Goal: Task Accomplishment & Management: Manage account settings

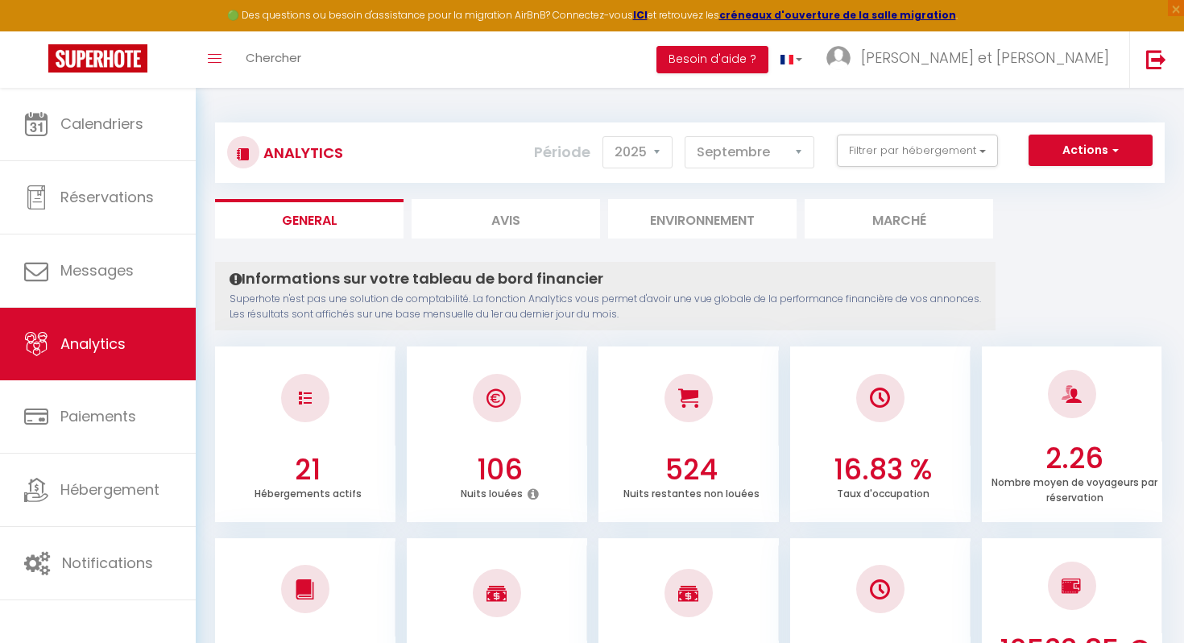
select select "2025"
select select "9"
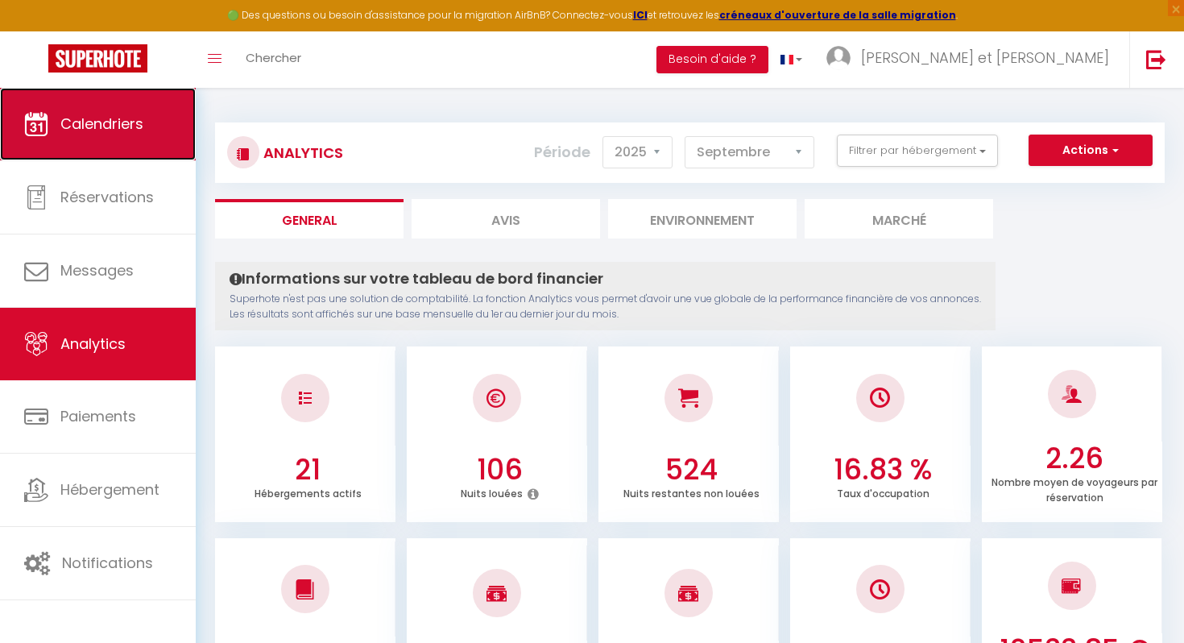
click at [137, 147] on link "Calendriers" at bounding box center [98, 124] width 196 height 72
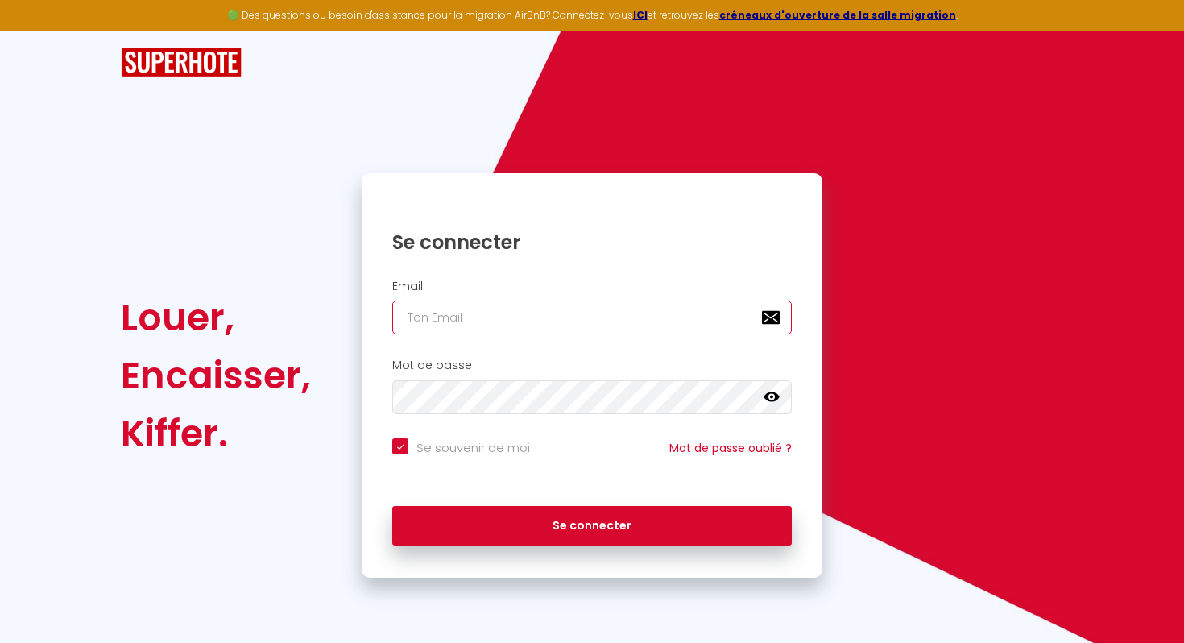
type input "[EMAIL_ADDRESS][DOMAIN_NAME]"
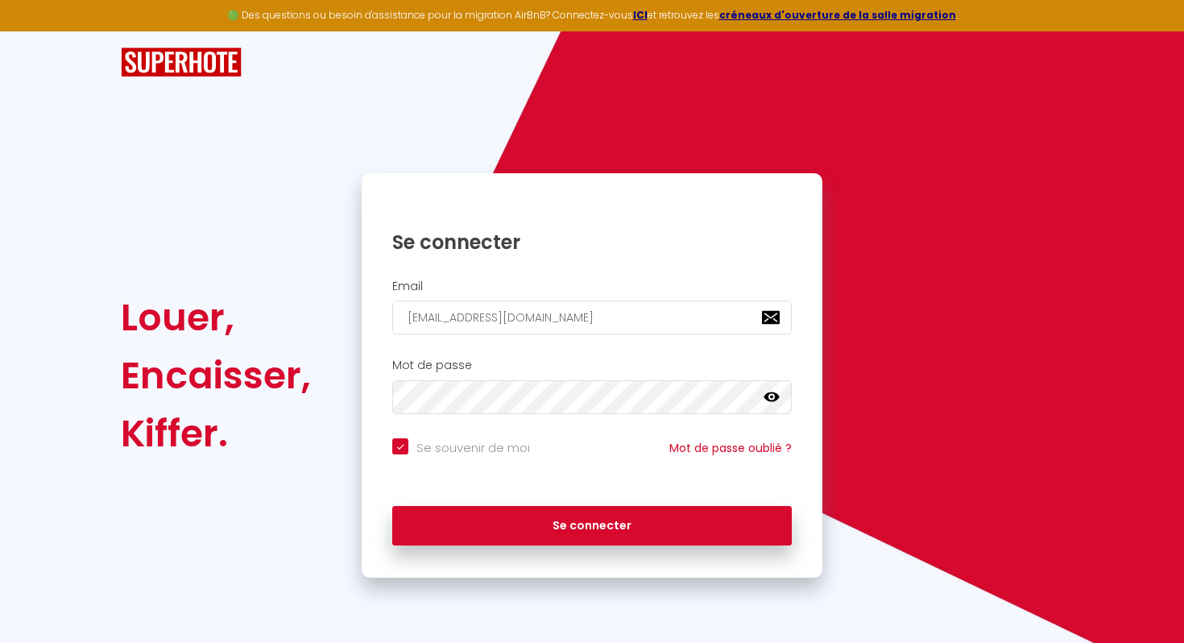
checkbox input "true"
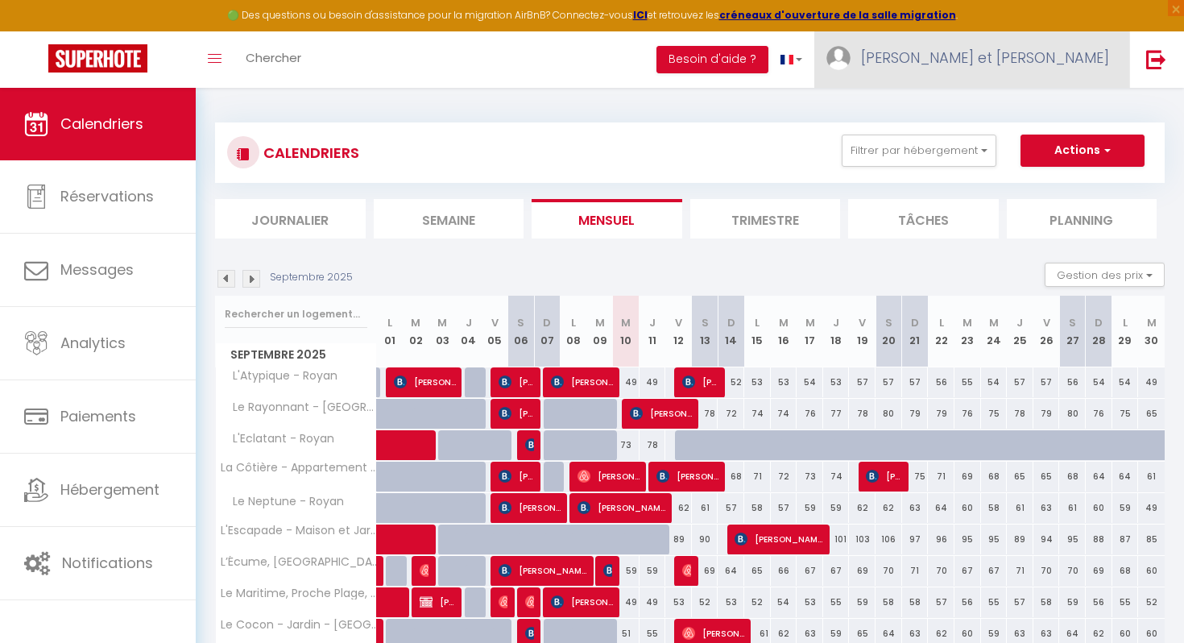
click at [1013, 52] on span "[PERSON_NAME] et [PERSON_NAME]" at bounding box center [985, 58] width 248 height 20
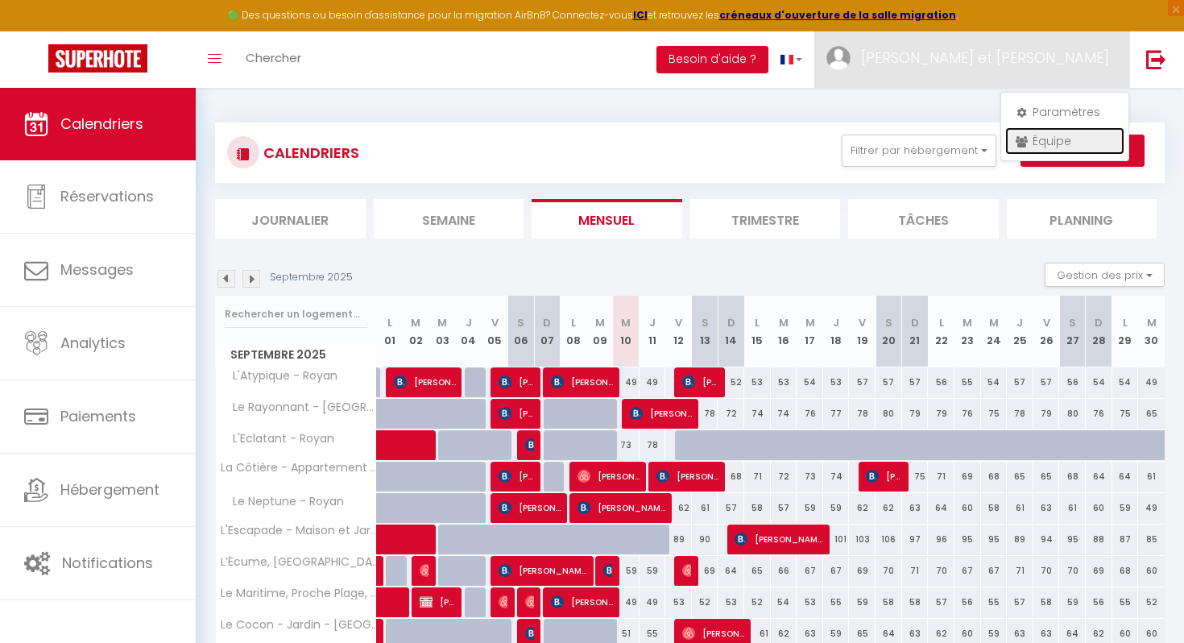
click at [1037, 141] on link "Équipe" at bounding box center [1064, 140] width 119 height 27
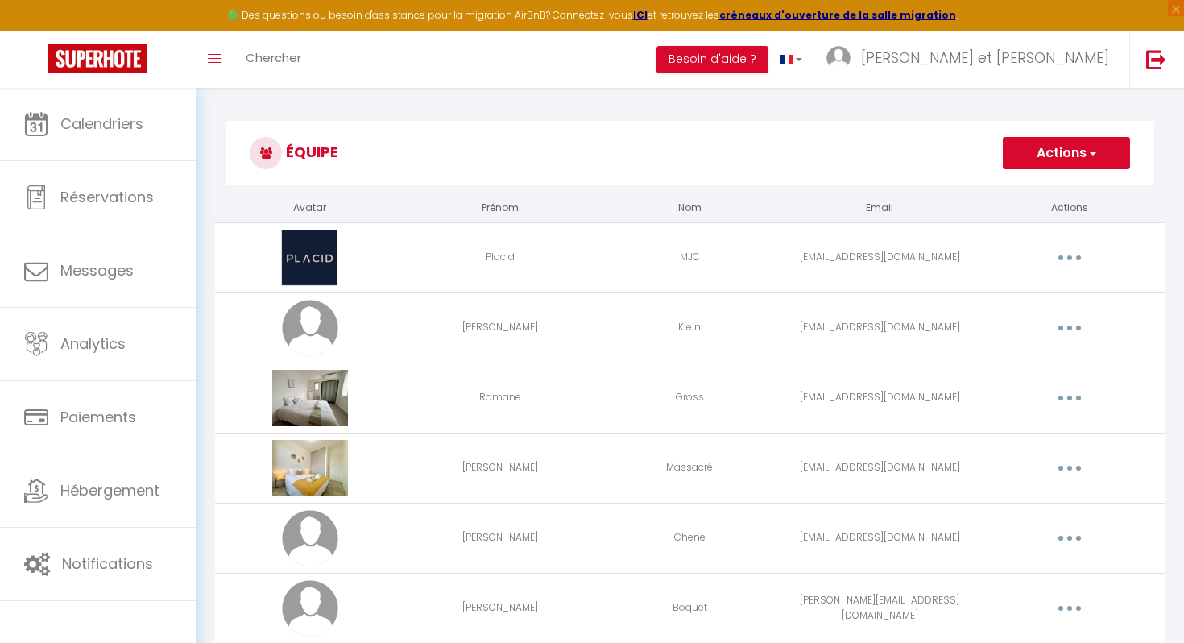
click at [1077, 156] on button "Actions" at bounding box center [1065, 153] width 127 height 32
click at [1027, 191] on link "Ajouter un nouvel utilisateur" at bounding box center [1034, 188] width 190 height 21
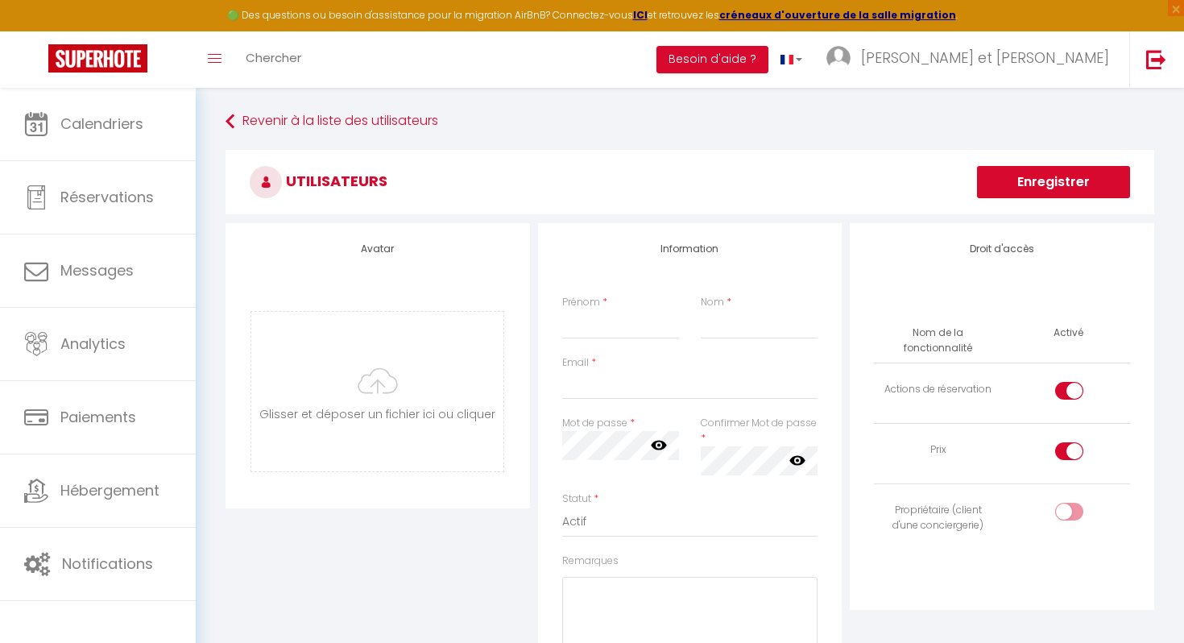
click at [600, 310] on div "Prénom *" at bounding box center [621, 317] width 138 height 44
click at [598, 321] on input "Prénom" at bounding box center [621, 324] width 118 height 29
type input "[PERSON_NAME]"
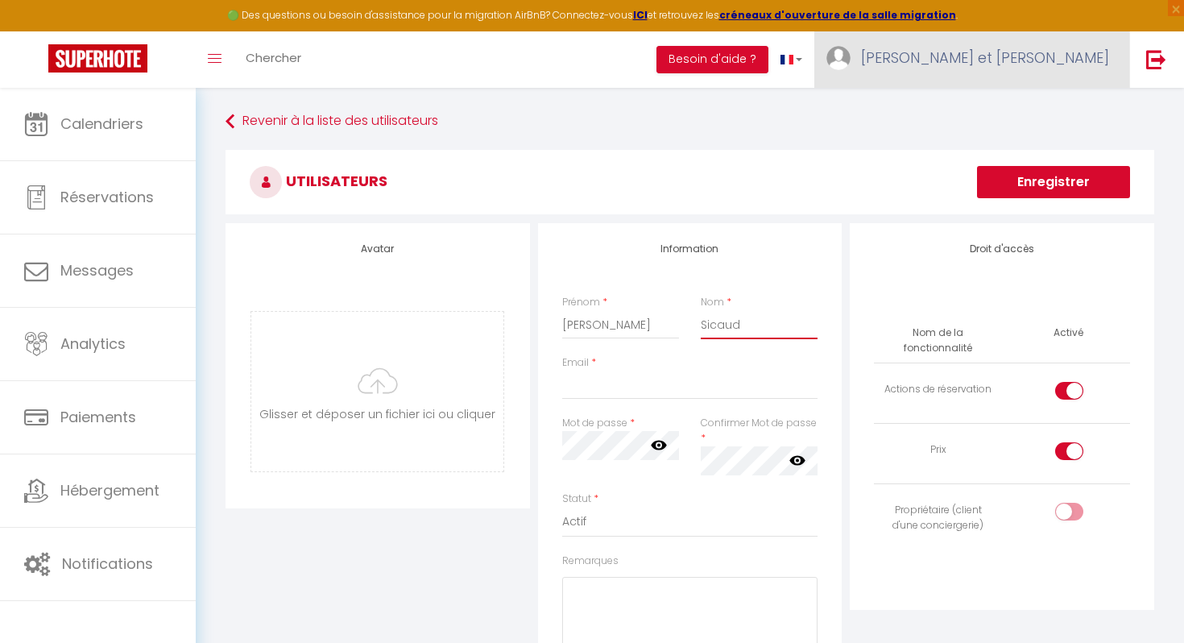
type input "Sicaud"
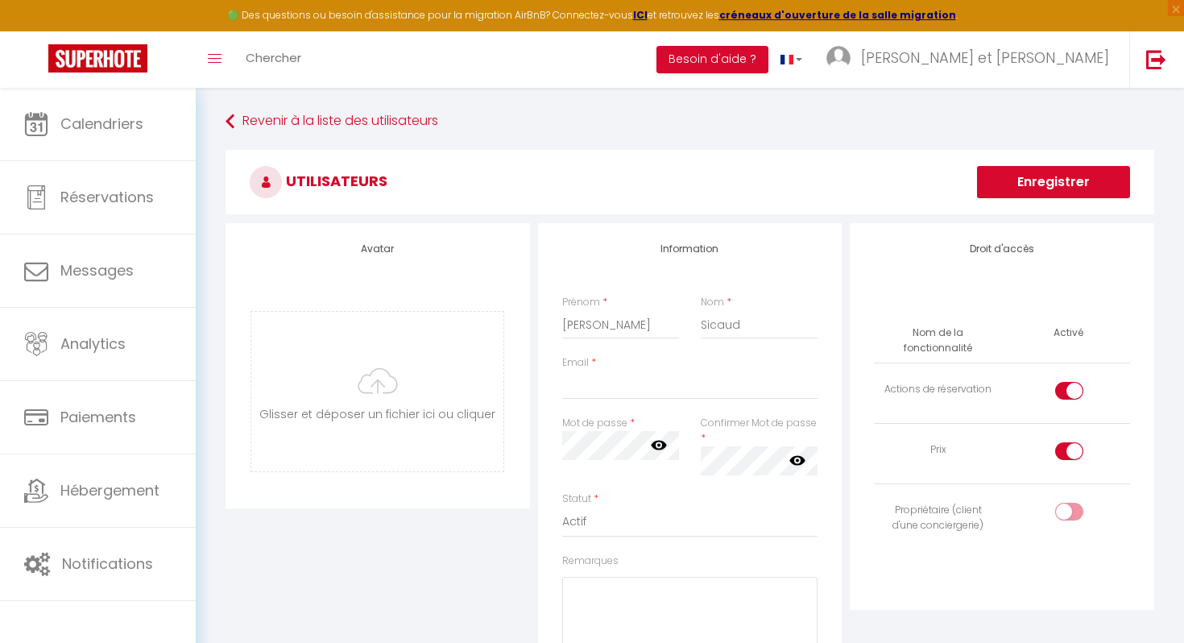
click at [598, 403] on div "Email *" at bounding box center [690, 385] width 277 height 60
click at [598, 402] on div "Email *" at bounding box center [690, 385] width 277 height 60
click at [598, 396] on input "Email" at bounding box center [690, 384] width 256 height 29
paste input "[EMAIL_ADDRESS][PERSON_NAME][DOMAIN_NAME]"
type input "[EMAIL_ADDRESS][PERSON_NAME][DOMAIN_NAME]"
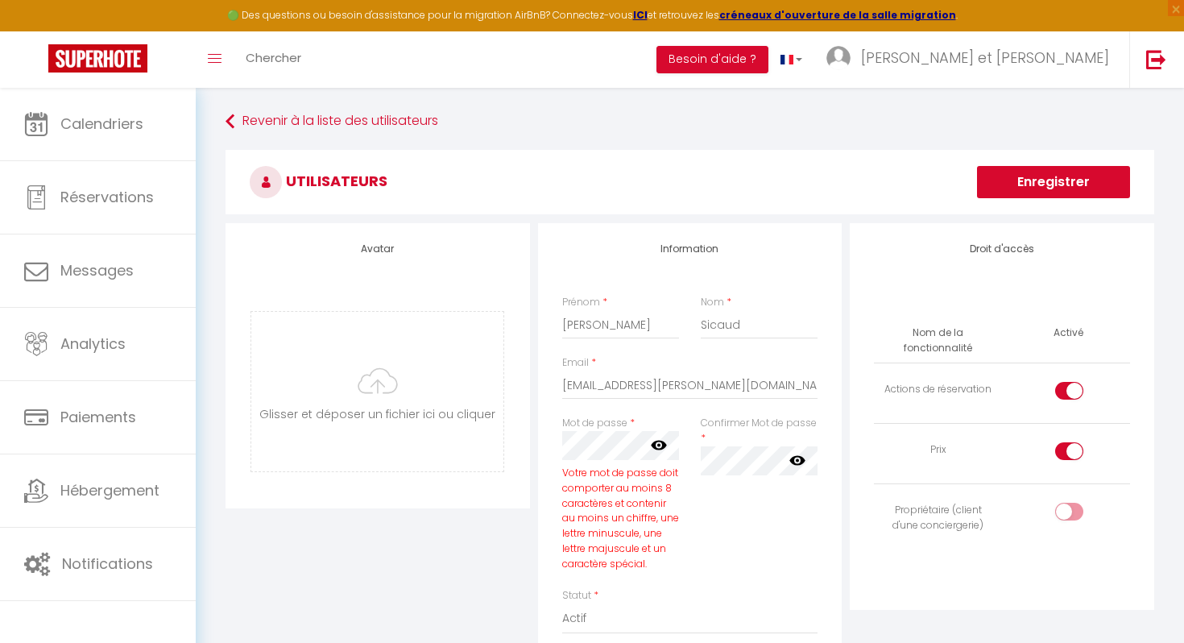
click at [608, 563] on div "Votre mot de passe doit comporter au moins 8 caractères et contenir au moins un…" at bounding box center [621, 518] width 118 height 106
click at [657, 449] on icon at bounding box center [659, 445] width 16 height 10
click at [496, 448] on div "Avatar [PERSON_NAME] et déposer un fichier ici ou cliquer Ooops, something wron…" at bounding box center [689, 557] width 936 height 668
click at [501, 436] on div "Avatar [PERSON_NAME] et déposer un fichier ici ou cliquer Ooops, something wron…" at bounding box center [689, 557] width 936 height 668
click at [799, 462] on icon at bounding box center [797, 460] width 16 height 16
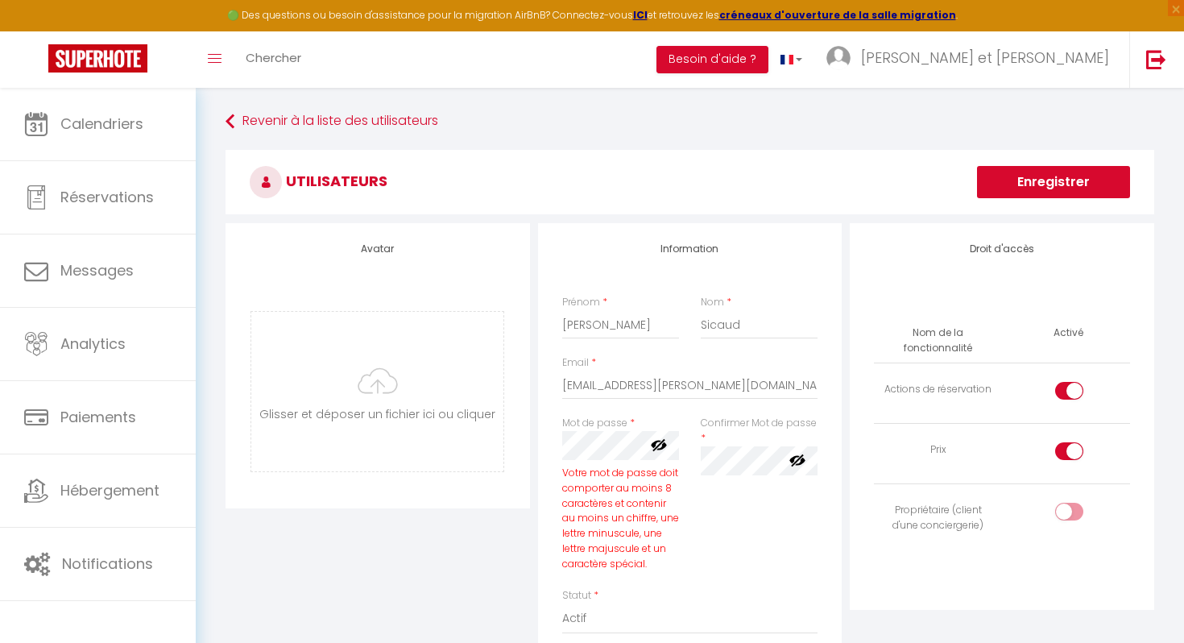
click at [770, 509] on div "Confirmer Mot de passe * false" at bounding box center [758, 501] width 138 height 172
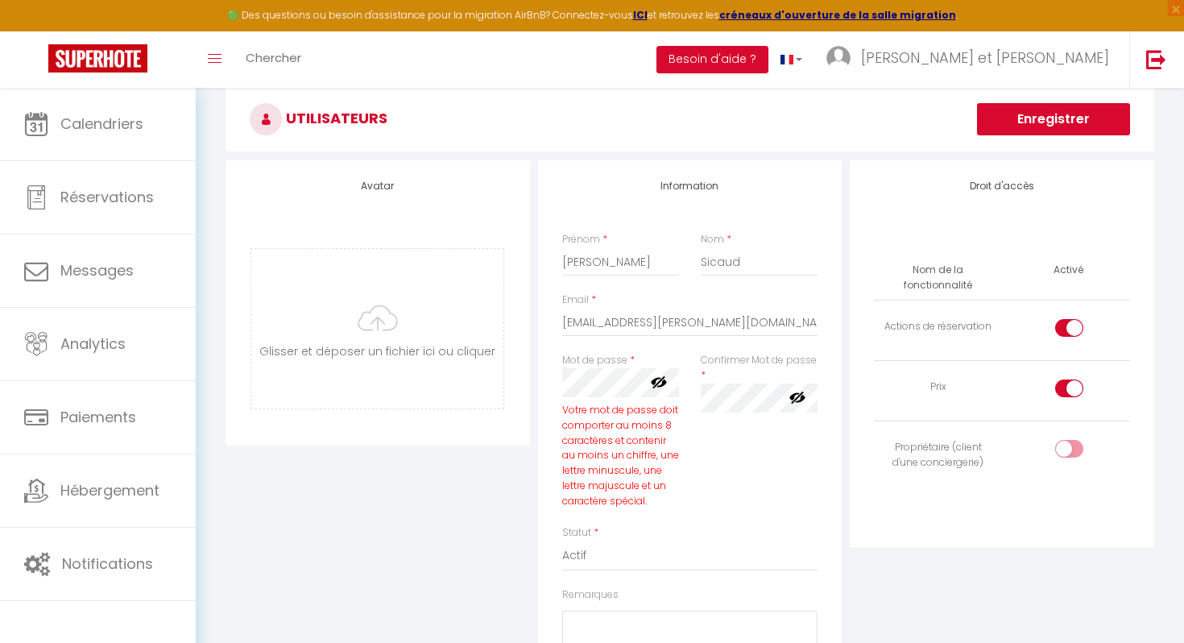
scroll to position [76, 0]
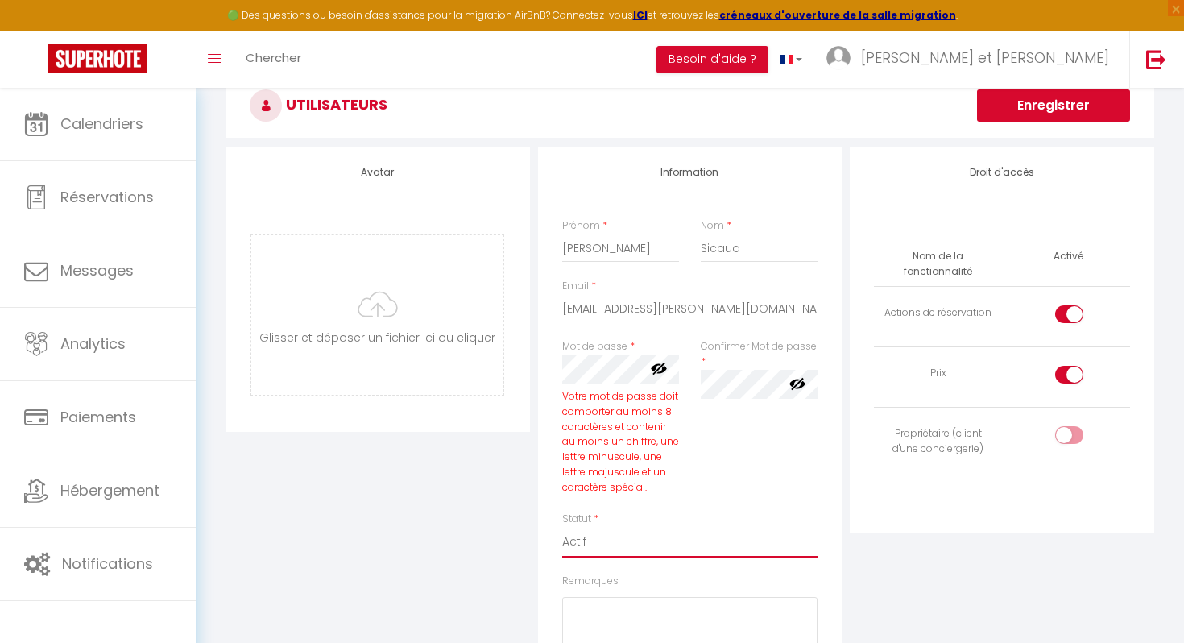
click at [713, 542] on select "Actif Inactif" at bounding box center [690, 542] width 256 height 31
click at [762, 470] on div "Confirmer Mot de passe * false" at bounding box center [758, 425] width 138 height 172
click at [700, 449] on div "Confirmer Mot de passe * false" at bounding box center [758, 425] width 138 height 172
click at [680, 476] on div "Mot de passe * Votre mot de passe doit comporter au moins 8 caractères et conte…" at bounding box center [621, 425] width 138 height 172
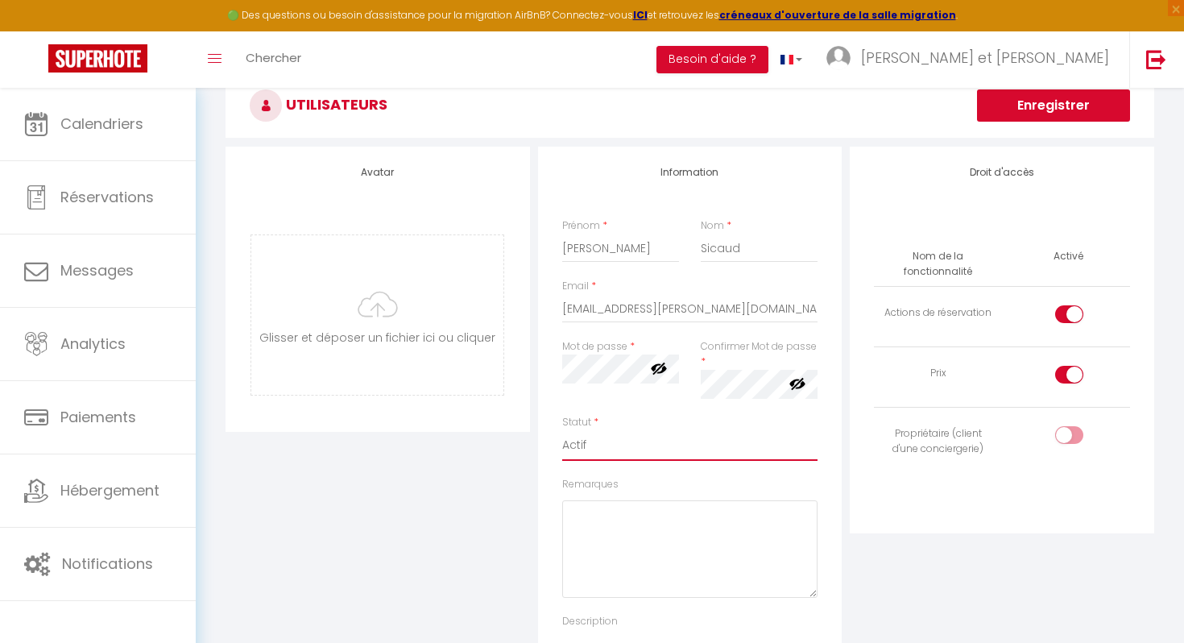
click at [668, 442] on select "Actif Inactif" at bounding box center [690, 445] width 256 height 31
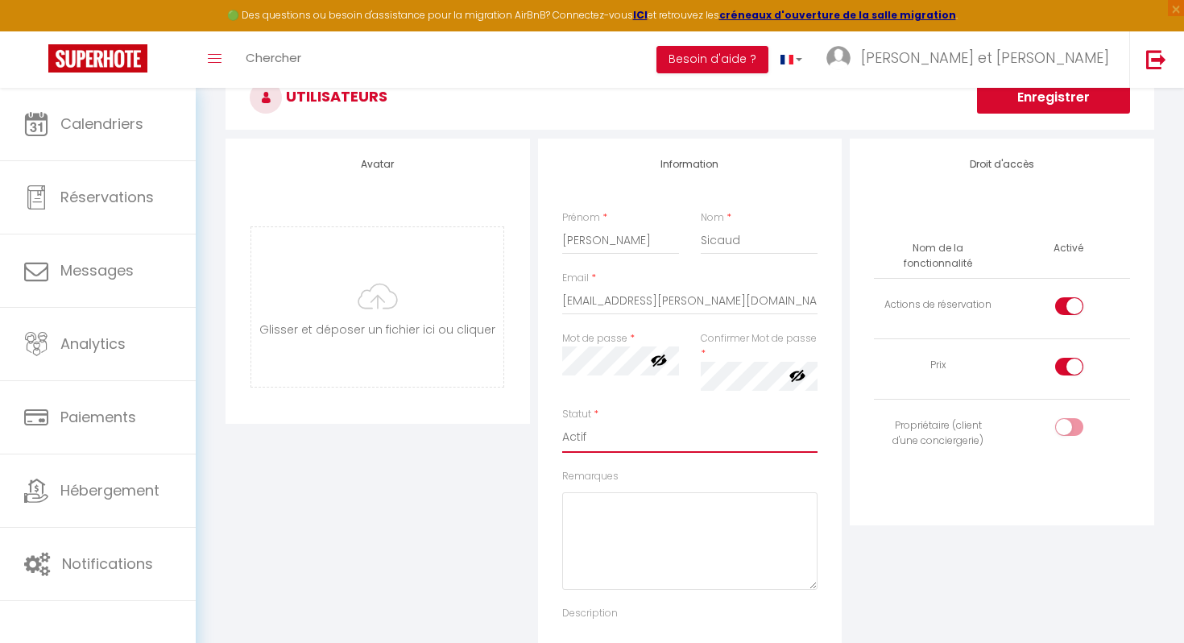
scroll to position [80, 0]
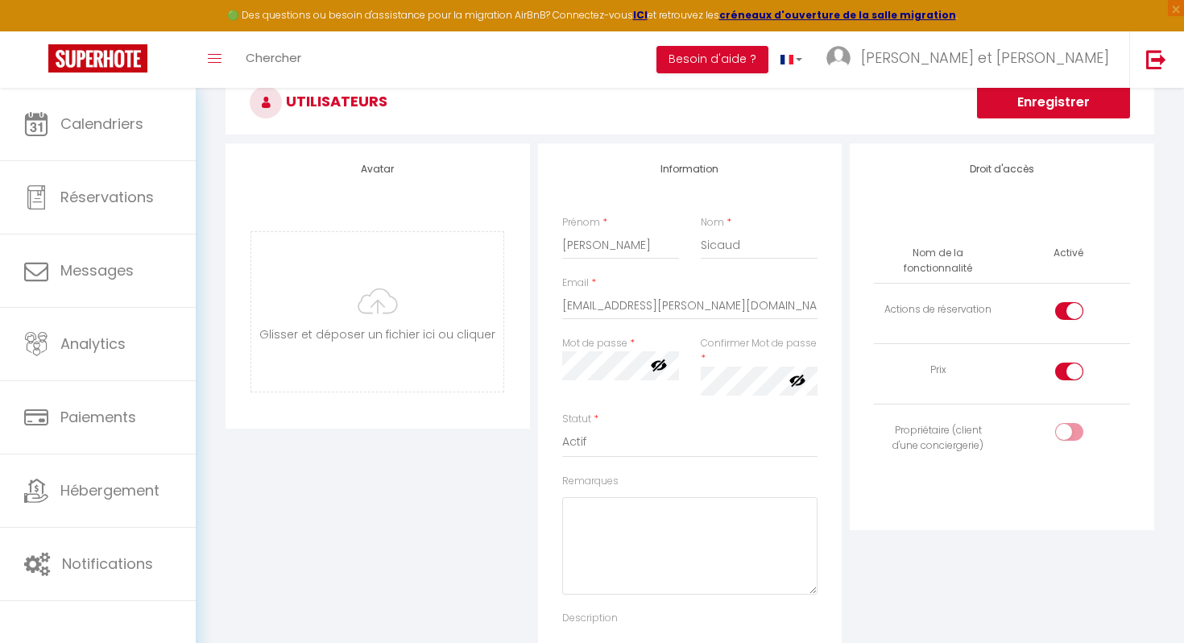
click at [1062, 368] on div at bounding box center [1069, 371] width 28 height 18
click at [1069, 368] on input "checkbox" at bounding box center [1083, 374] width 28 height 24
checkbox input "false"
click at [1060, 320] on label at bounding box center [1069, 314] width 28 height 24
click at [1069, 320] on input "checkbox" at bounding box center [1083, 314] width 28 height 24
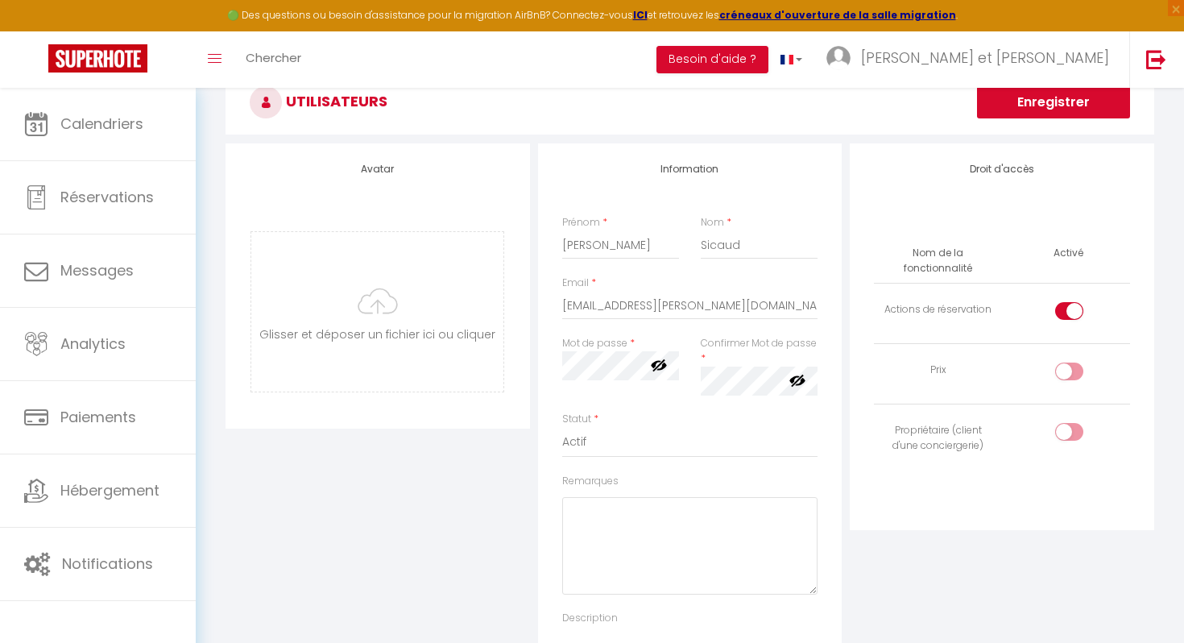
checkbox input "false"
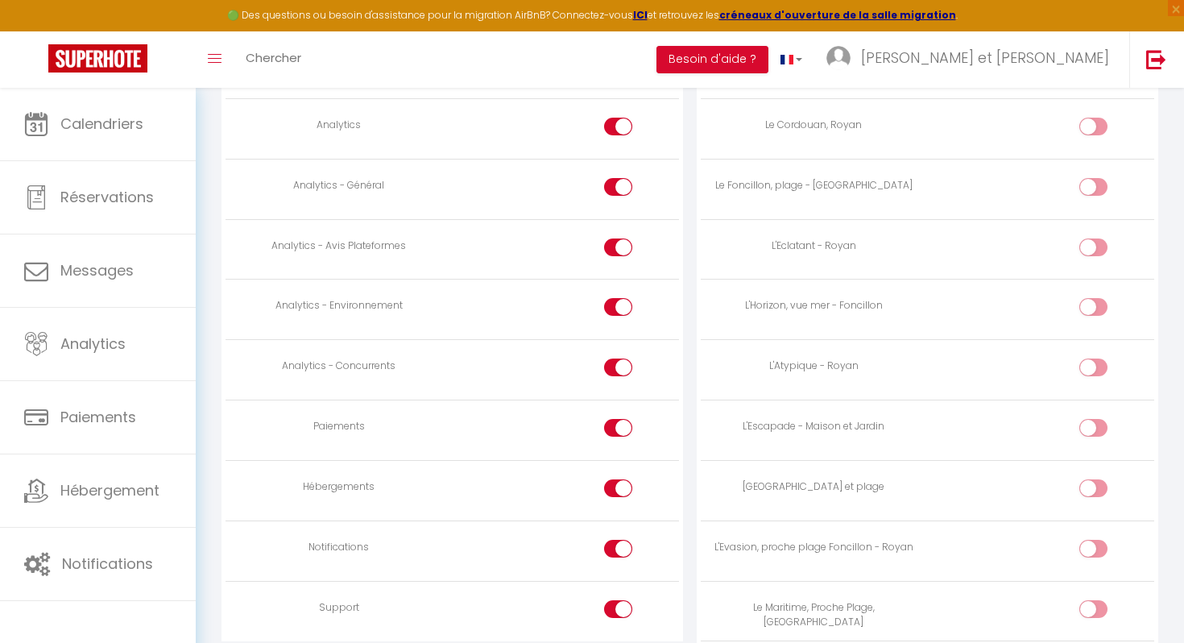
scroll to position [1202, 0]
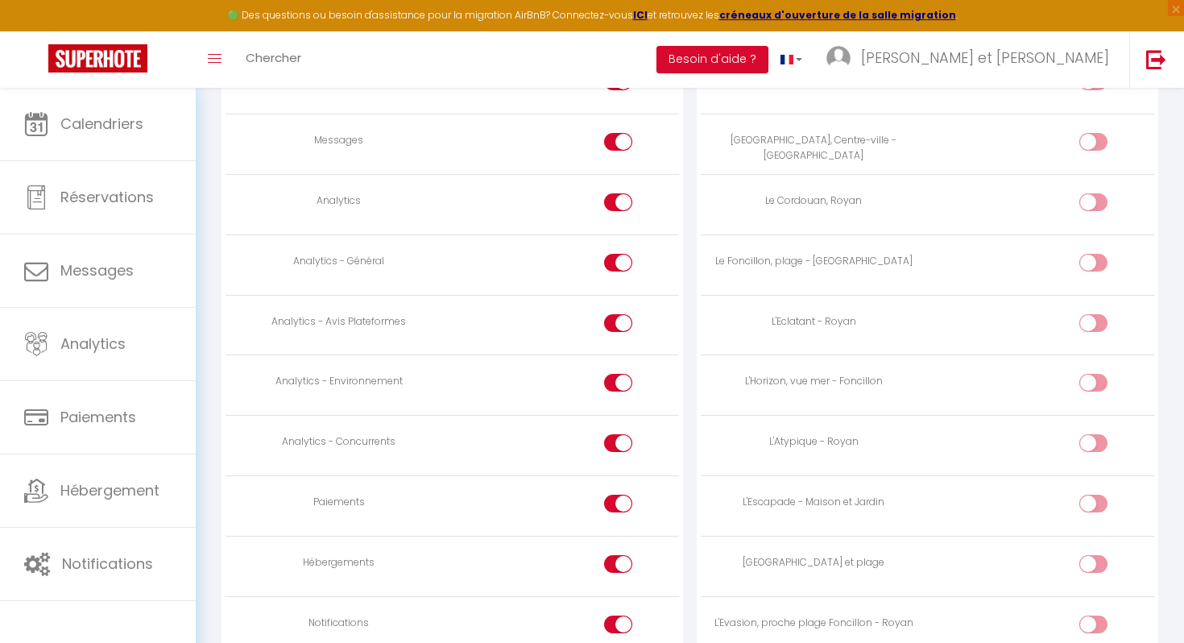
click at [1103, 382] on input "checkbox" at bounding box center [1107, 386] width 28 height 24
checkbox input "true"
click at [1095, 265] on input "checkbox" at bounding box center [1107, 266] width 28 height 24
checkbox input "true"
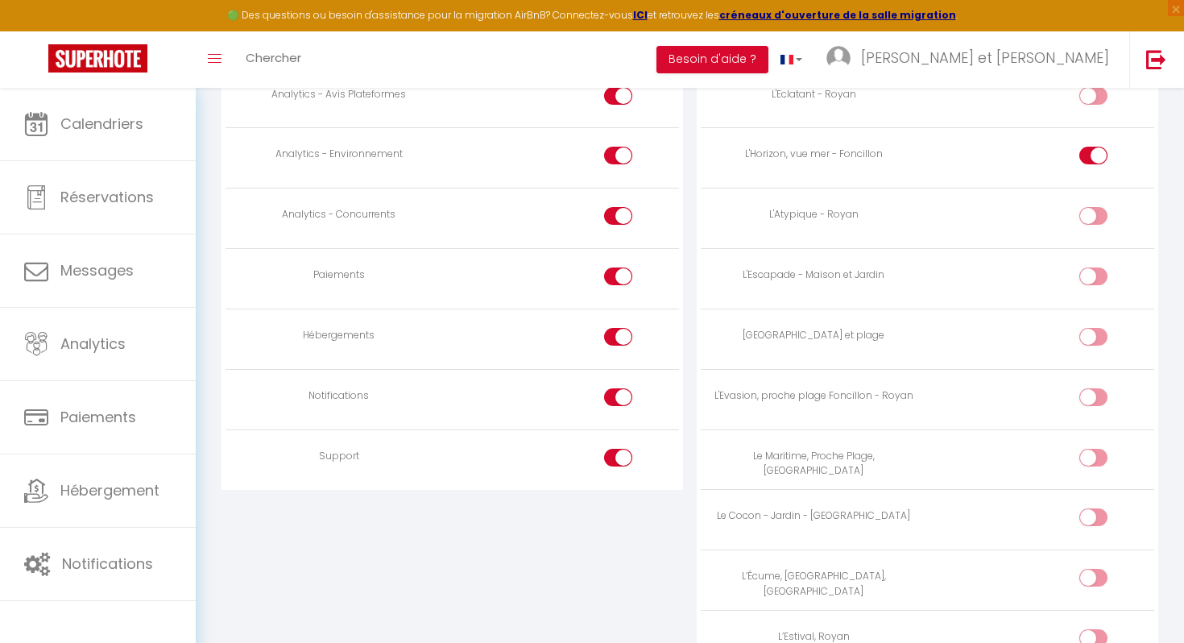
scroll to position [1437, 0]
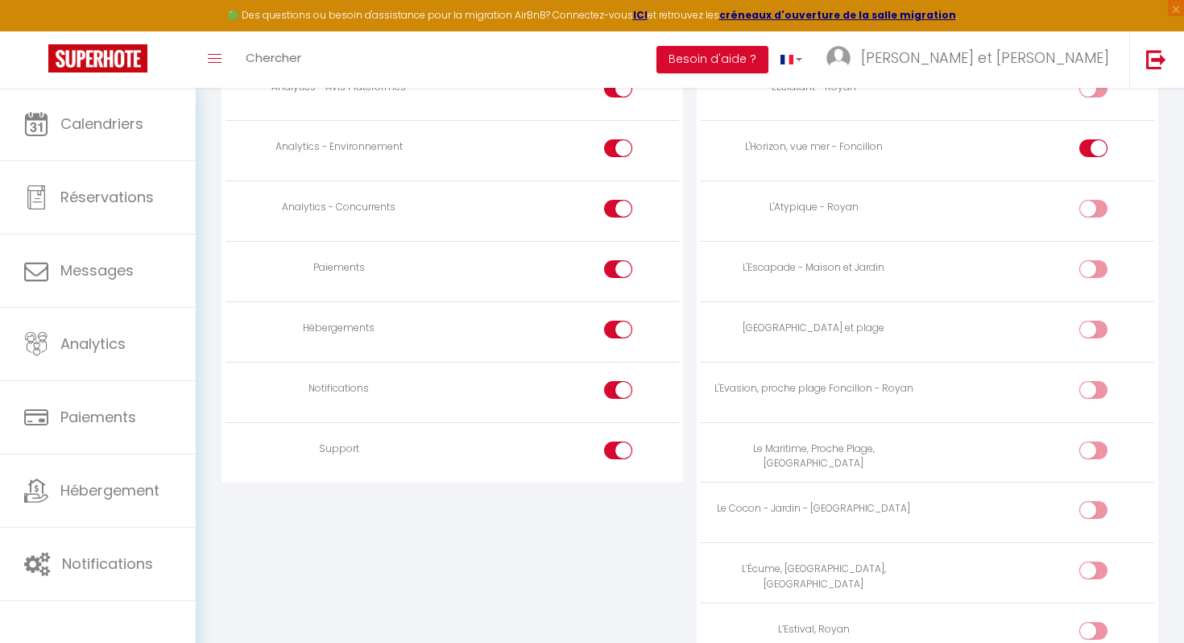
click at [1093, 383] on input "checkbox" at bounding box center [1107, 393] width 28 height 24
checkbox input "true"
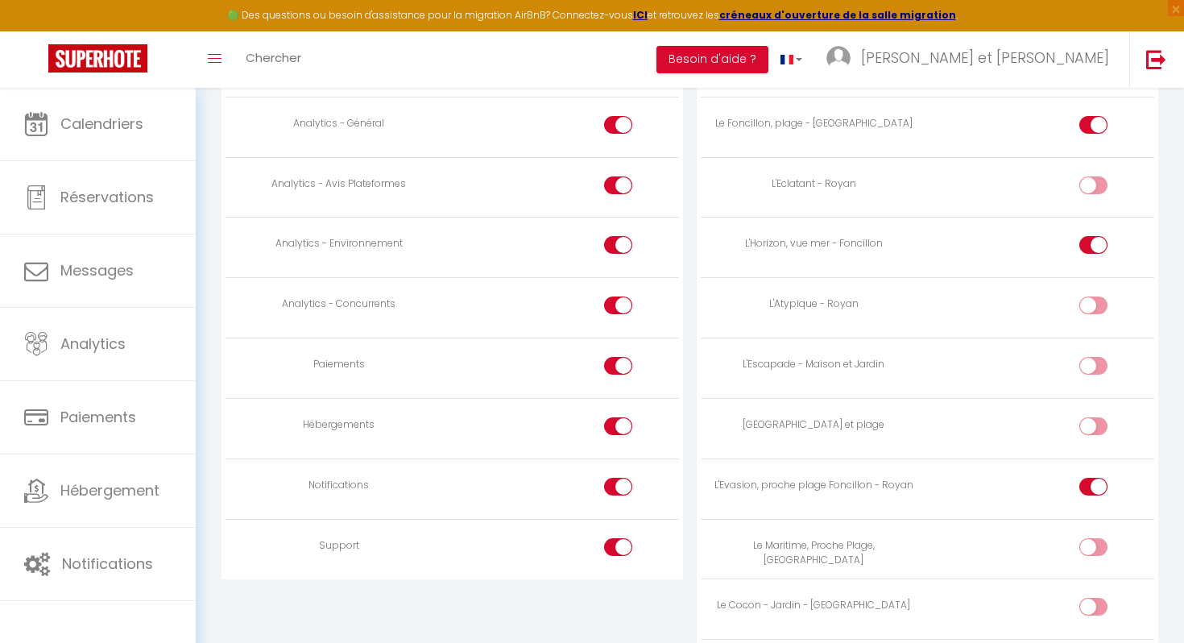
scroll to position [1339, 0]
click at [615, 543] on div at bounding box center [618, 548] width 28 height 18
click at [618, 543] on input "checkbox" at bounding box center [632, 551] width 28 height 24
checkbox input "false"
click at [623, 489] on input "checkbox" at bounding box center [632, 490] width 28 height 24
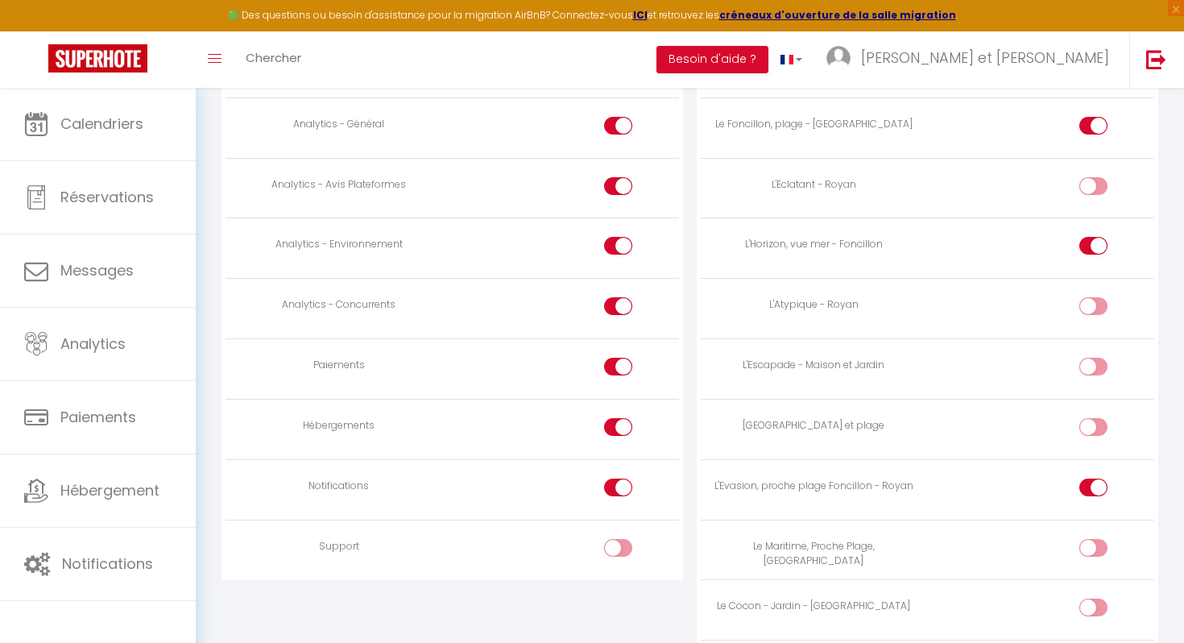
checkbox input "false"
click at [624, 426] on input "checkbox" at bounding box center [632, 430] width 28 height 24
checkbox input "false"
click at [625, 358] on input "checkbox" at bounding box center [632, 370] width 28 height 24
checkbox input "false"
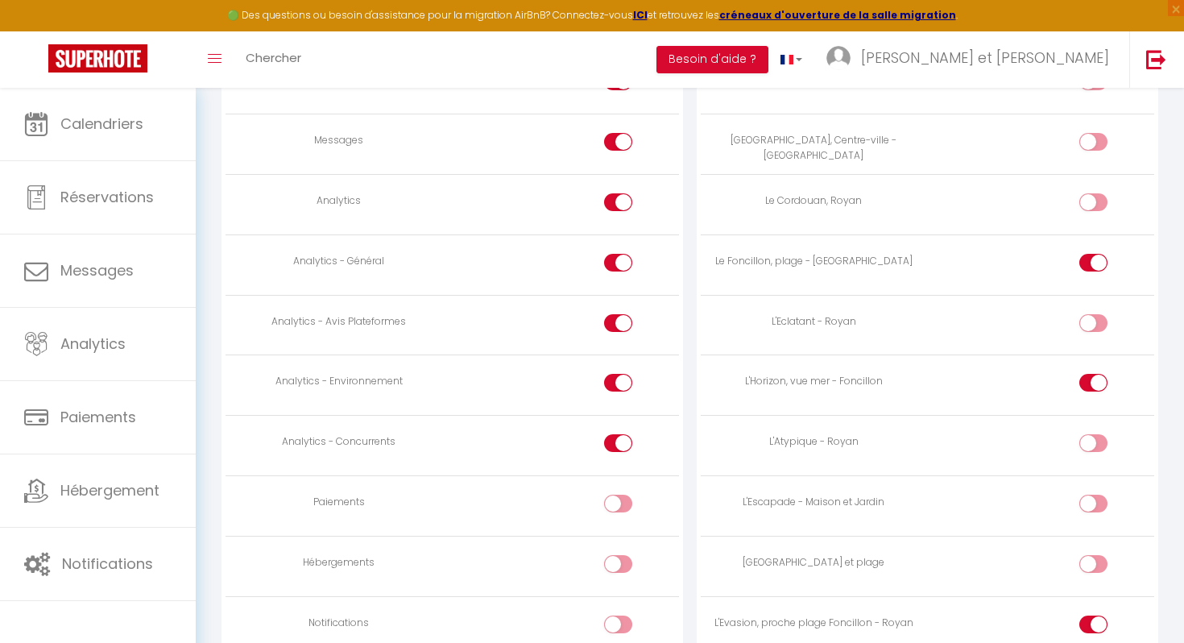
scroll to position [1188, 0]
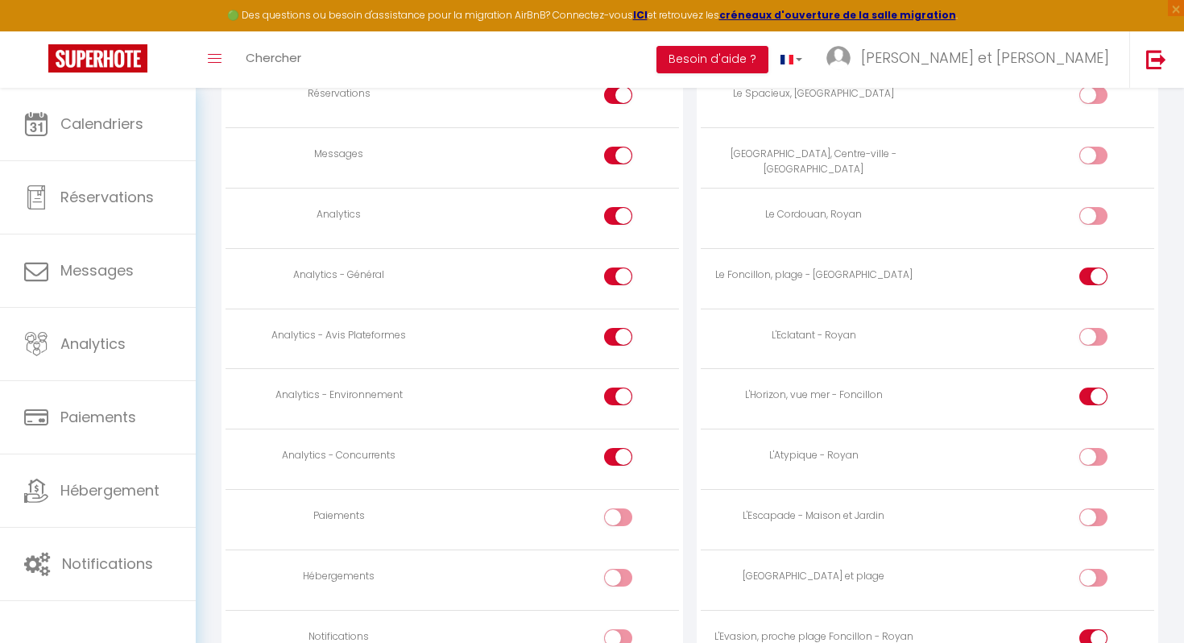
click at [615, 453] on div at bounding box center [618, 457] width 28 height 18
click at [618, 453] on input "checkbox" at bounding box center [632, 460] width 28 height 24
checkbox input "false"
click at [619, 407] on div at bounding box center [618, 404] width 28 height 35
click at [619, 394] on input "checkbox" at bounding box center [632, 399] width 28 height 24
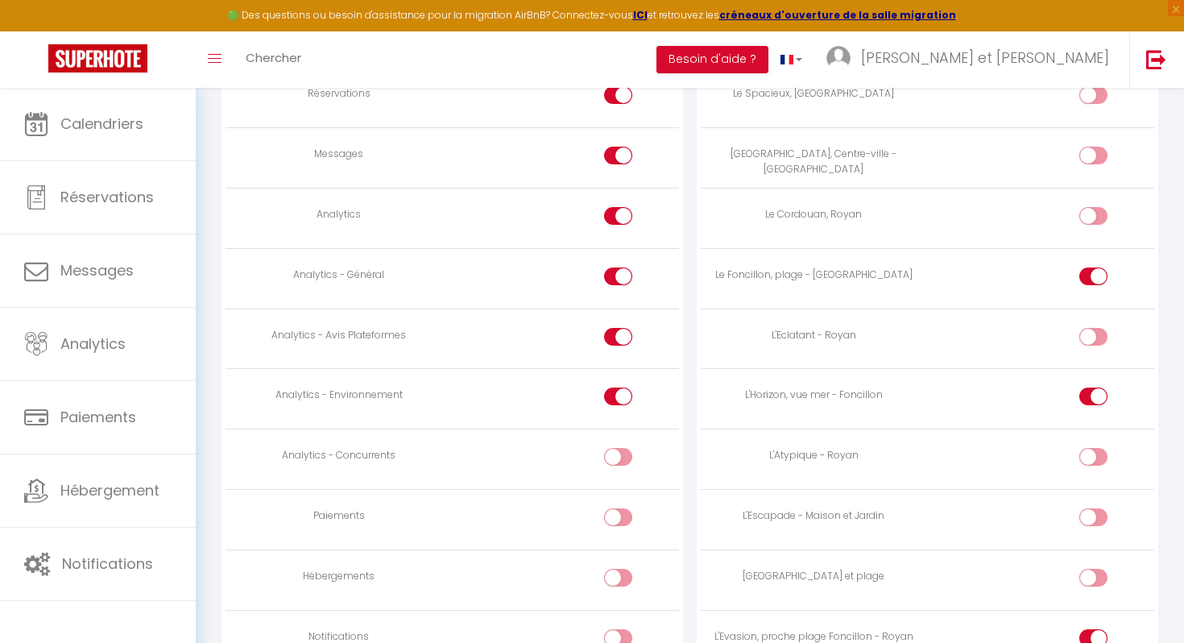
checkbox input "false"
click at [620, 344] on input "checkbox" at bounding box center [632, 340] width 28 height 24
checkbox input "false"
click at [622, 279] on input "checkbox" at bounding box center [632, 279] width 28 height 24
checkbox input "false"
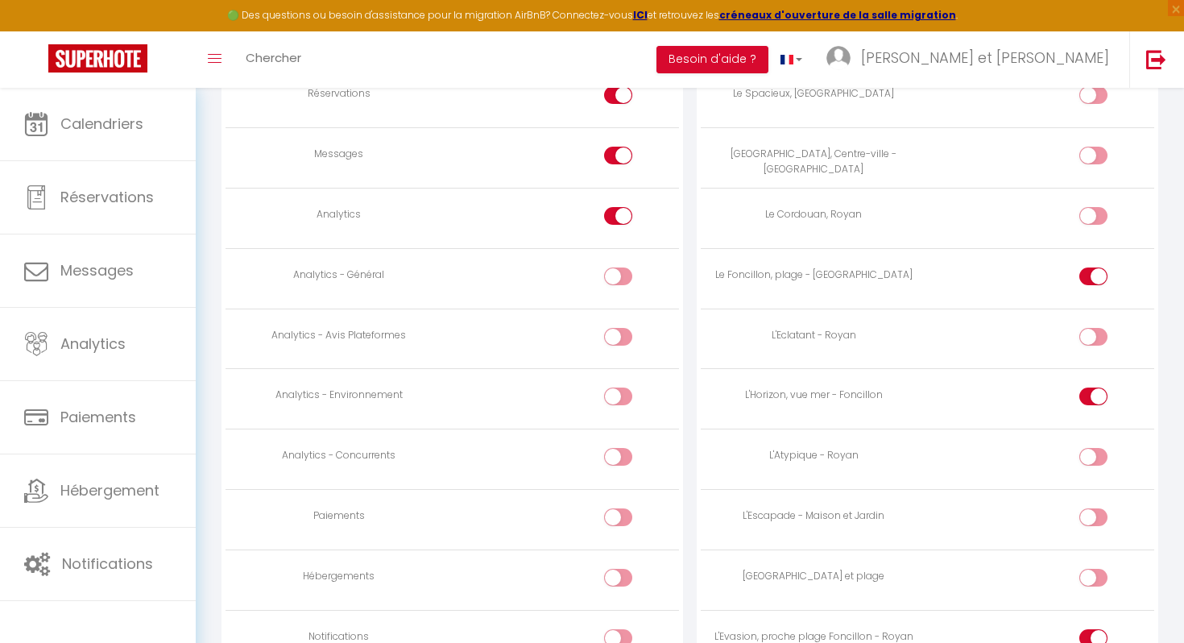
click at [622, 221] on input "checkbox" at bounding box center [632, 219] width 28 height 24
checkbox input "false"
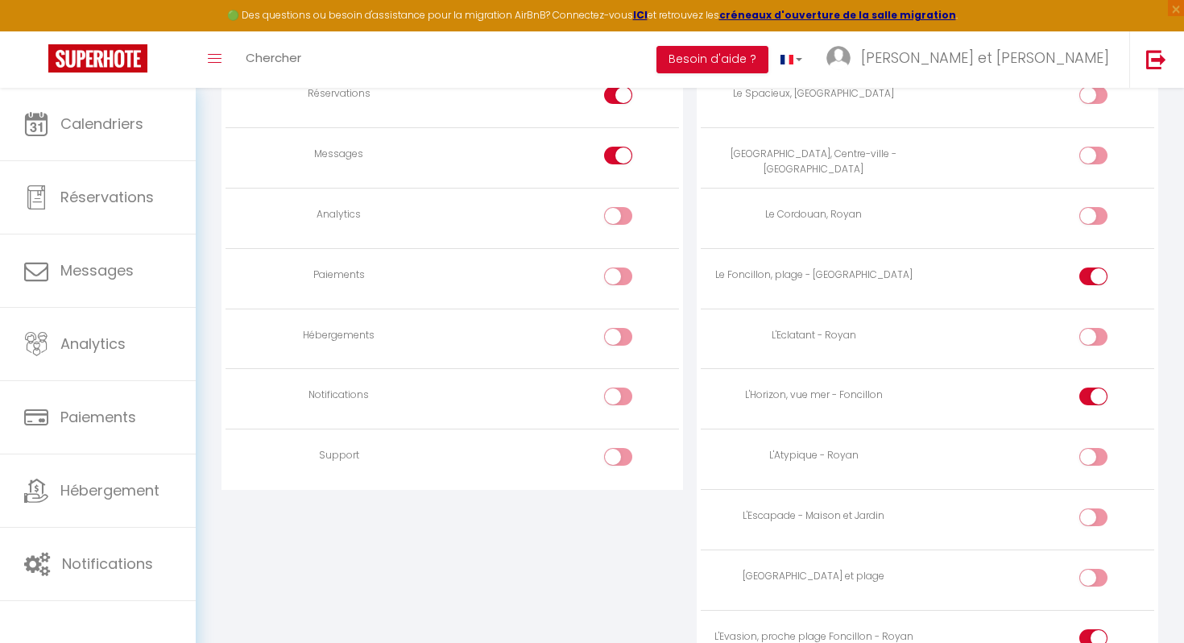
click at [622, 158] on input "checkbox" at bounding box center [632, 159] width 28 height 24
checkbox input "false"
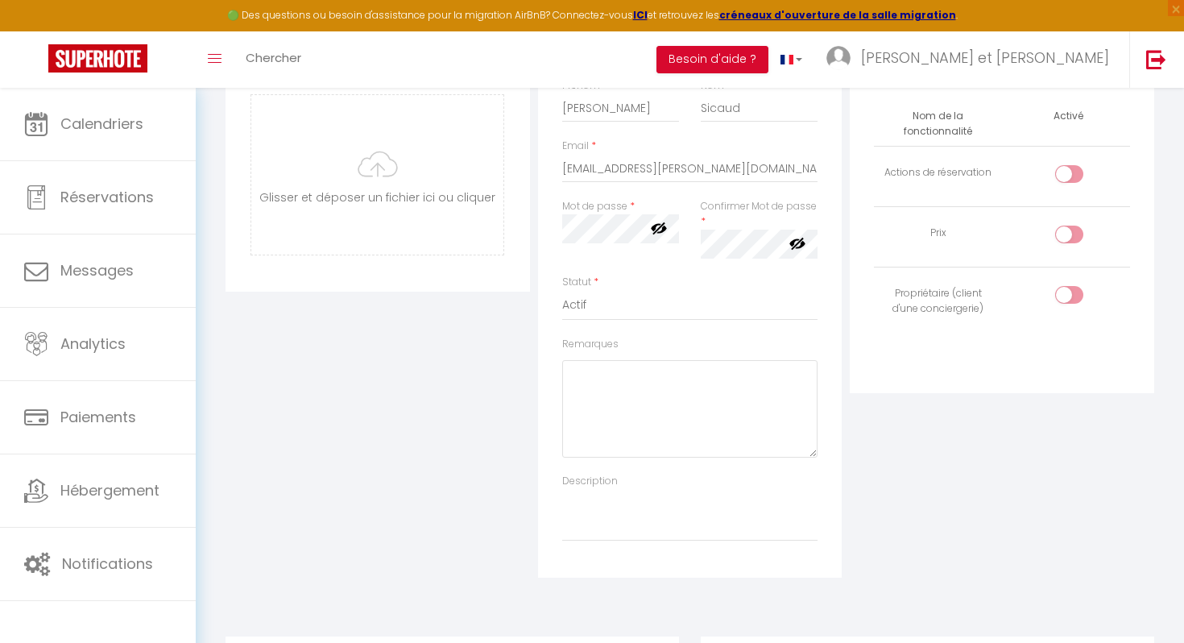
scroll to position [0, 0]
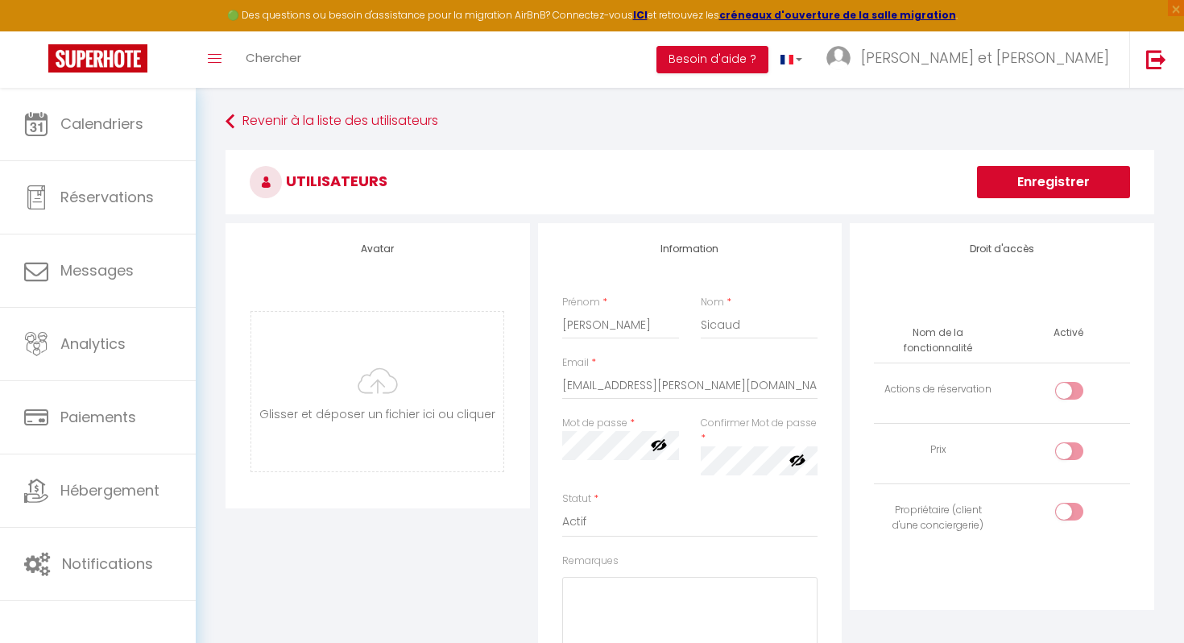
click at [1067, 173] on button "Enregistrer" at bounding box center [1053, 182] width 153 height 32
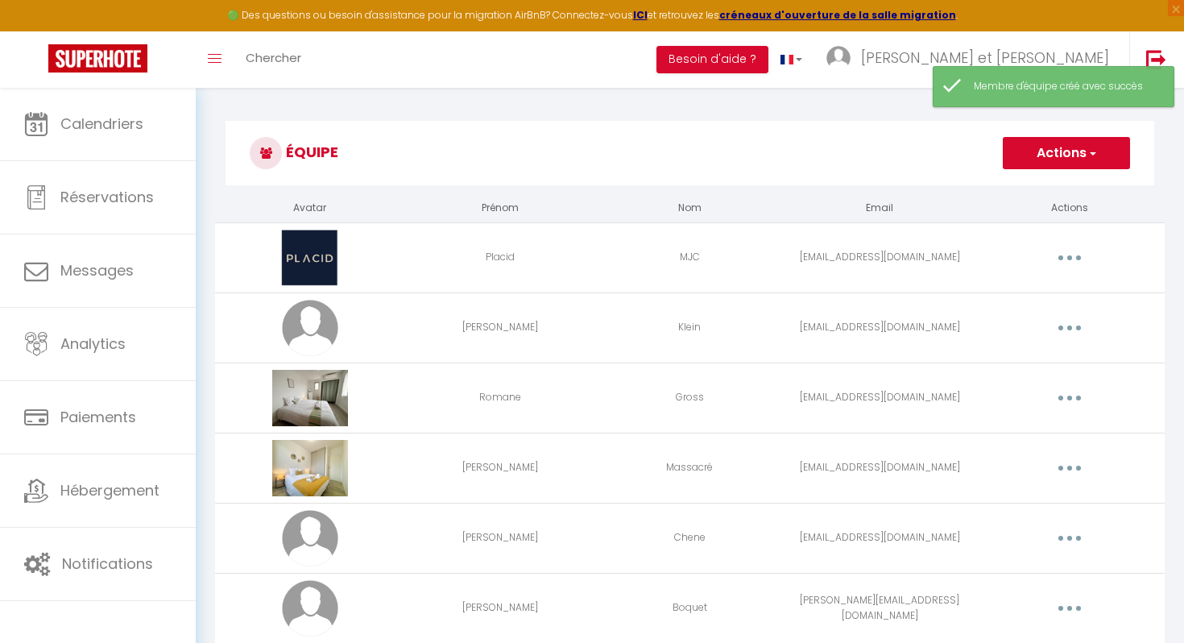
click at [1056, 470] on button "button" at bounding box center [1069, 468] width 45 height 26
click at [1003, 506] on link "Editer" at bounding box center [1027, 504] width 119 height 27
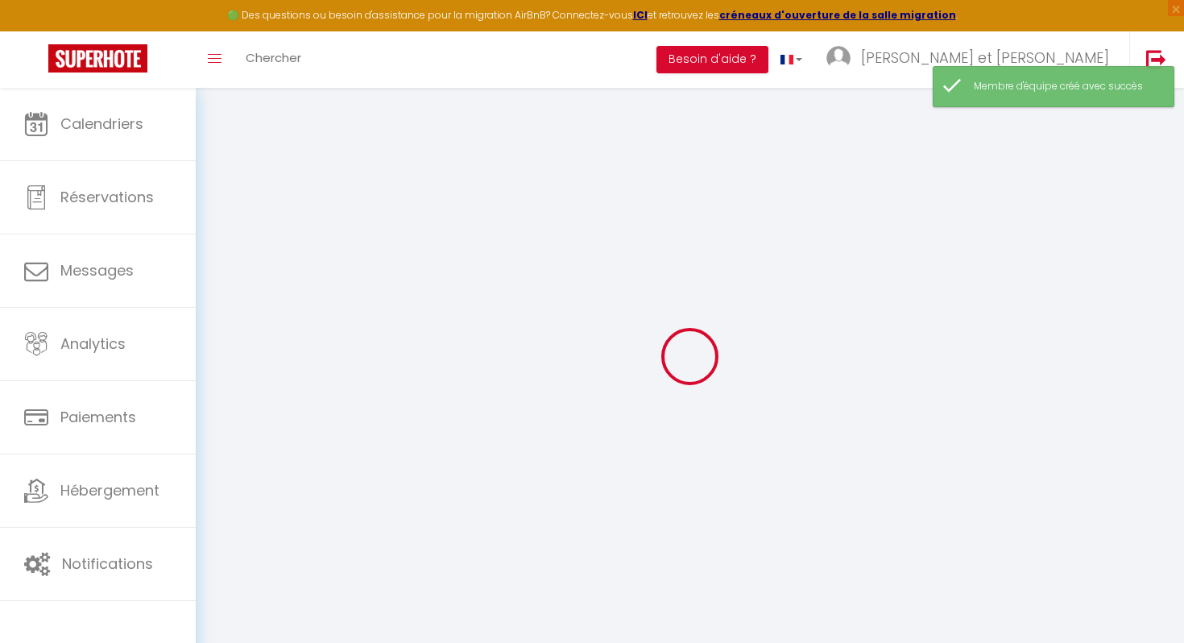
type input "[PERSON_NAME]"
type input "Massacré"
type input "[EMAIL_ADDRESS][DOMAIN_NAME]"
type textarea "[URL][DOMAIN_NAME]"
checkbox input "false"
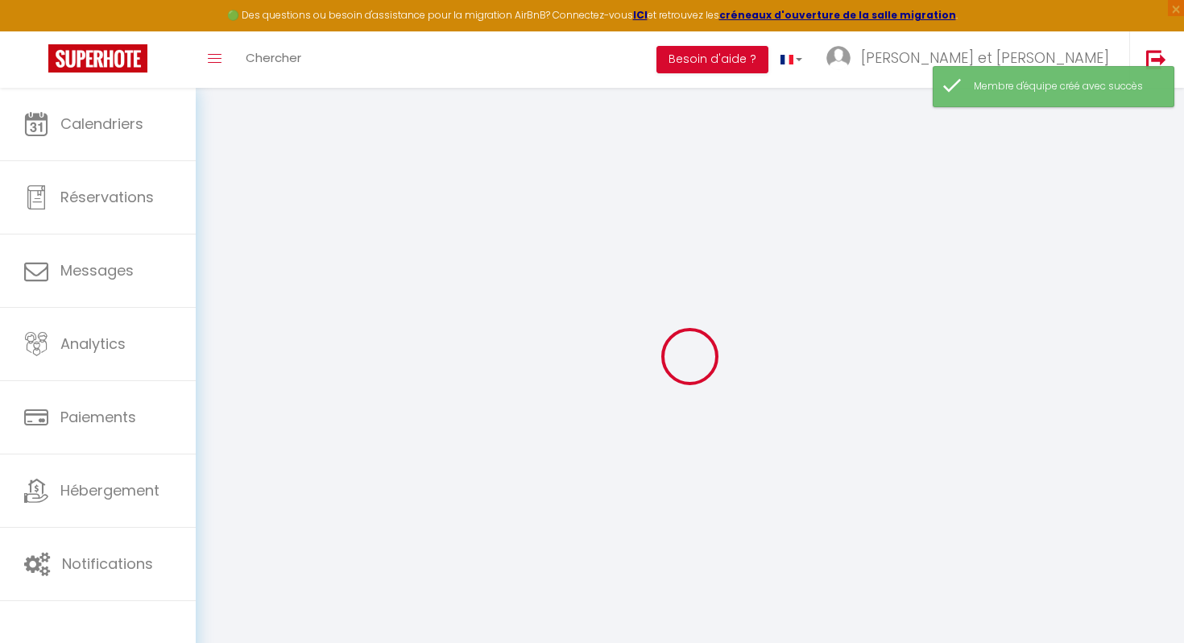
checkbox input "false"
checkbox input "true"
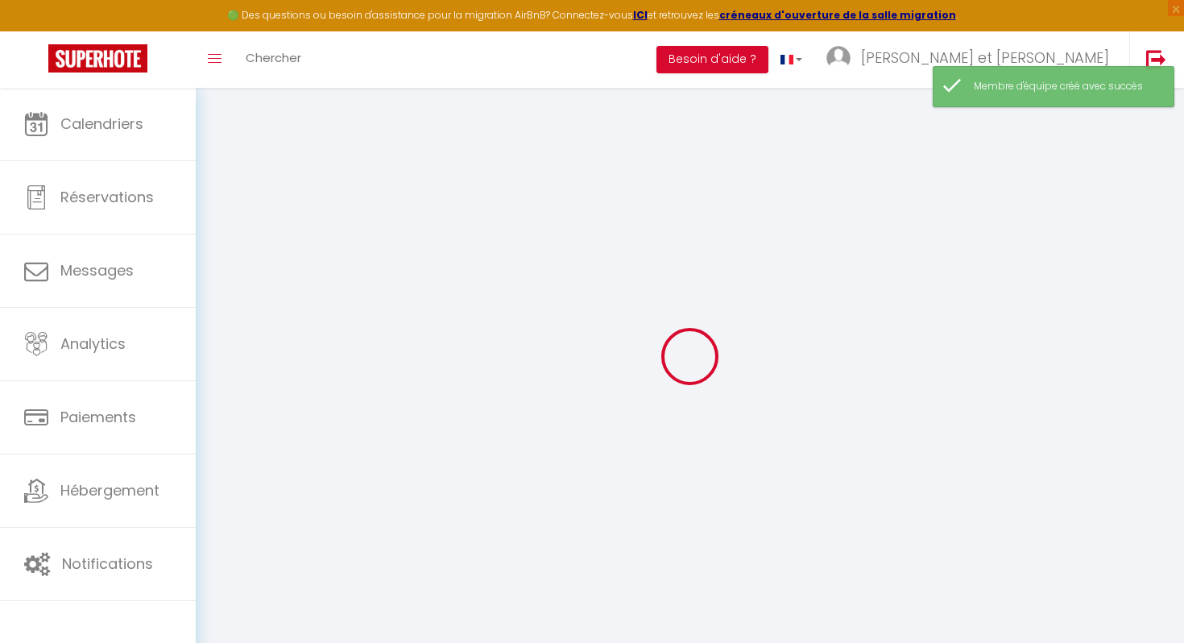
checkbox input "true"
checkbox input "false"
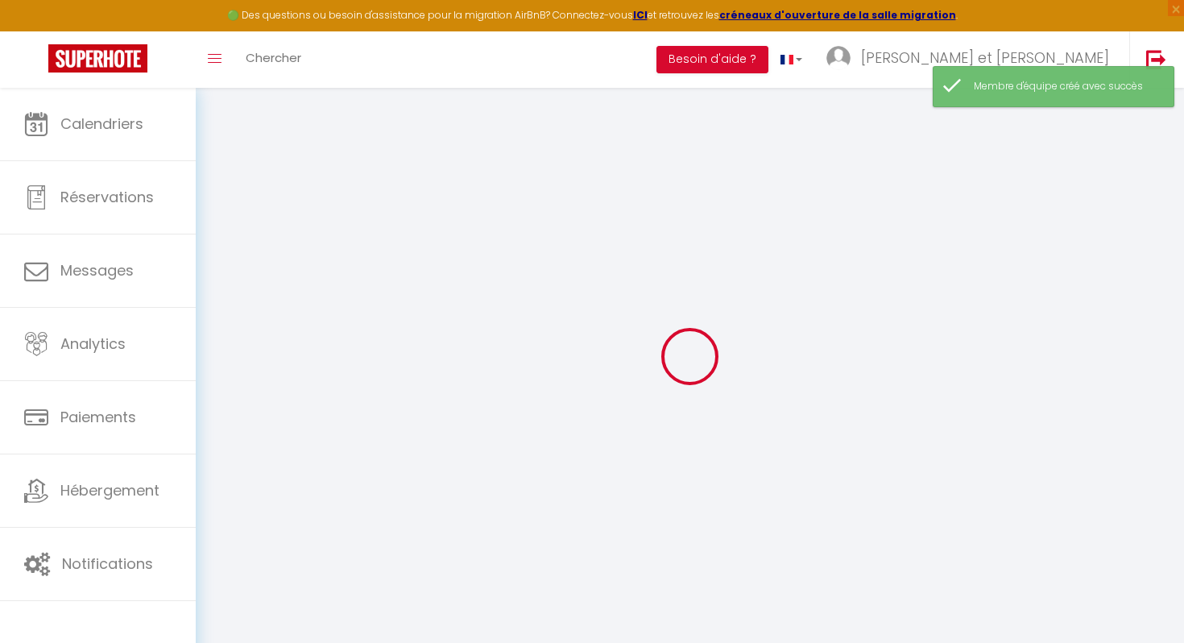
checkbox input "false"
select select
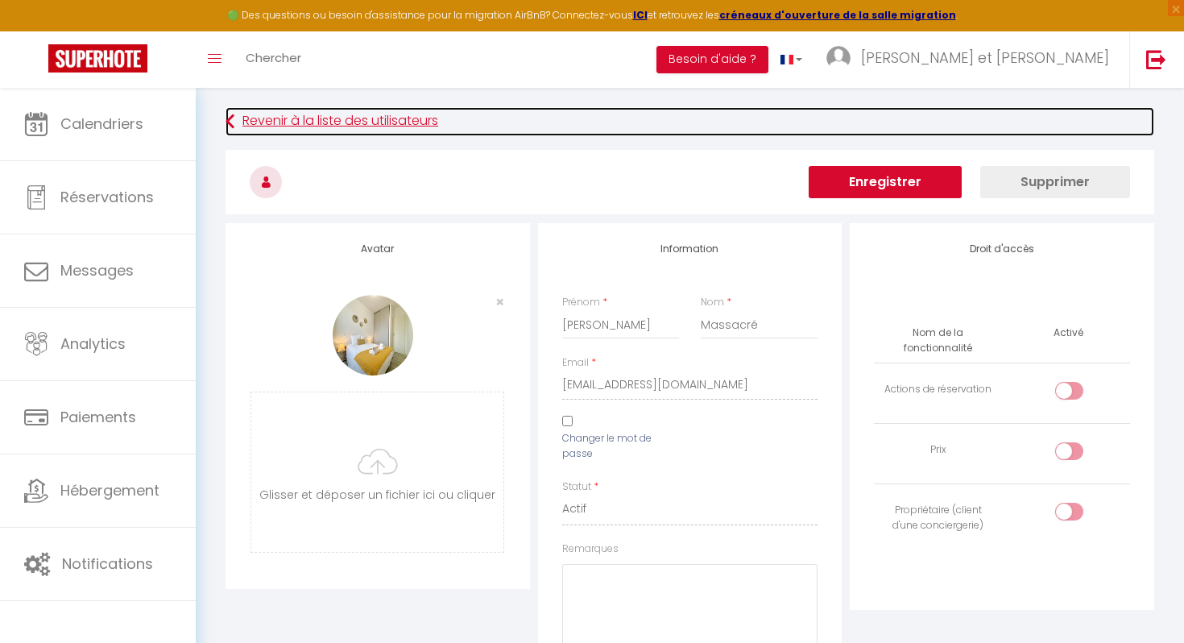
click at [430, 117] on link "Revenir à la liste des utilisateurs" at bounding box center [689, 121] width 928 height 29
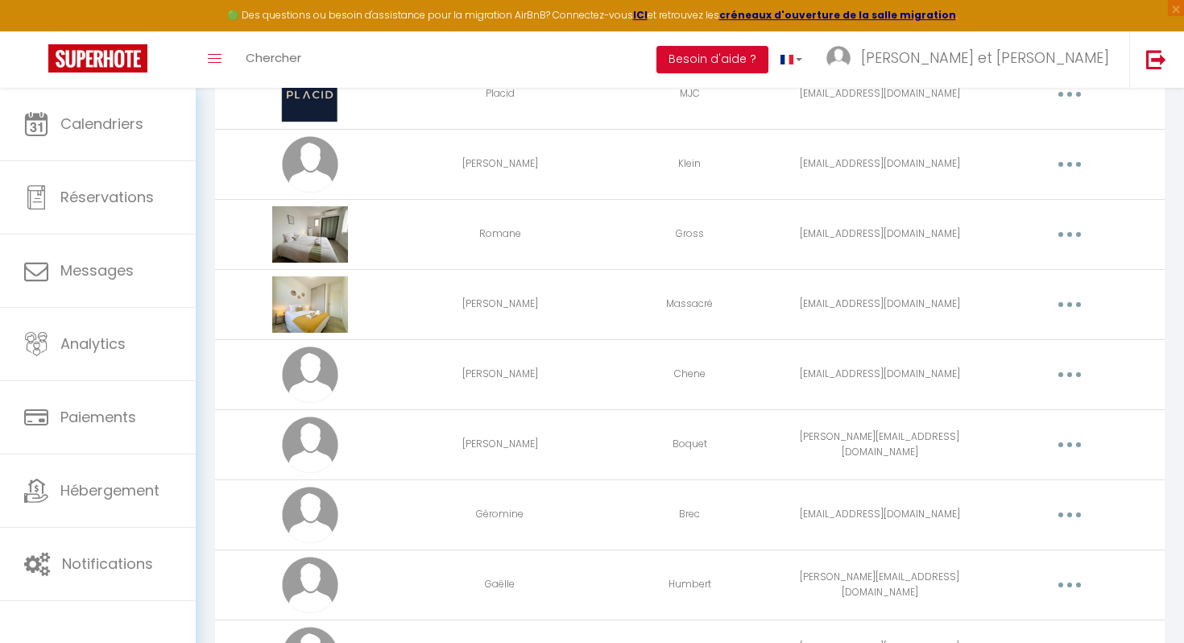
scroll to position [262, 0]
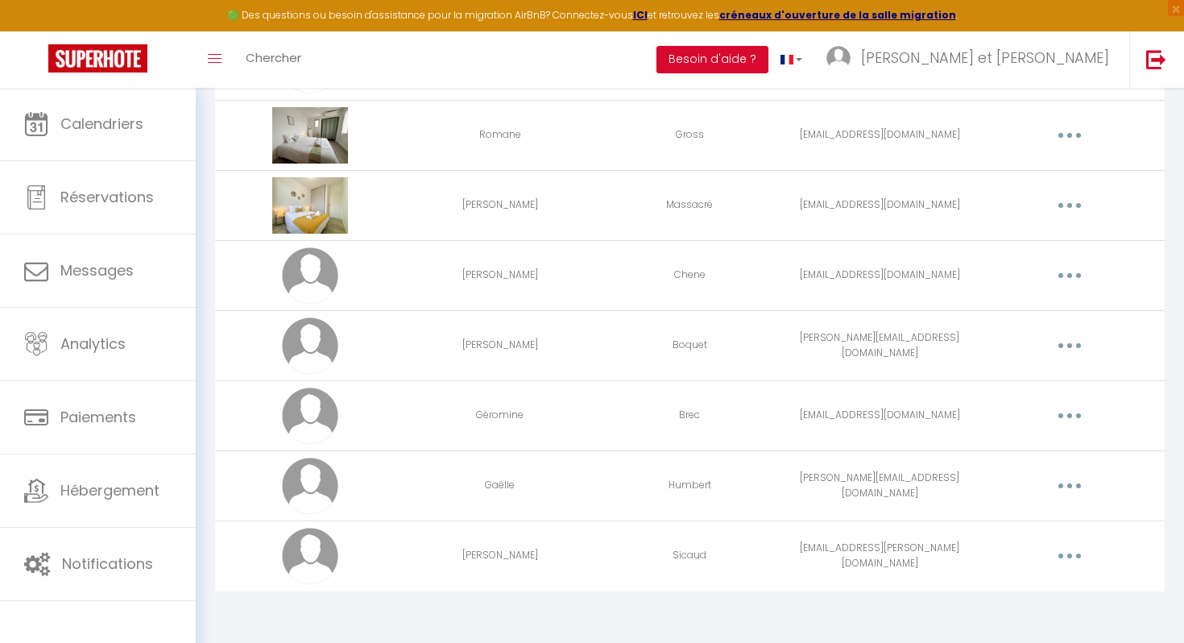
click at [1078, 559] on button "button" at bounding box center [1069, 556] width 45 height 26
click at [1030, 589] on link "Editer" at bounding box center [1027, 592] width 119 height 27
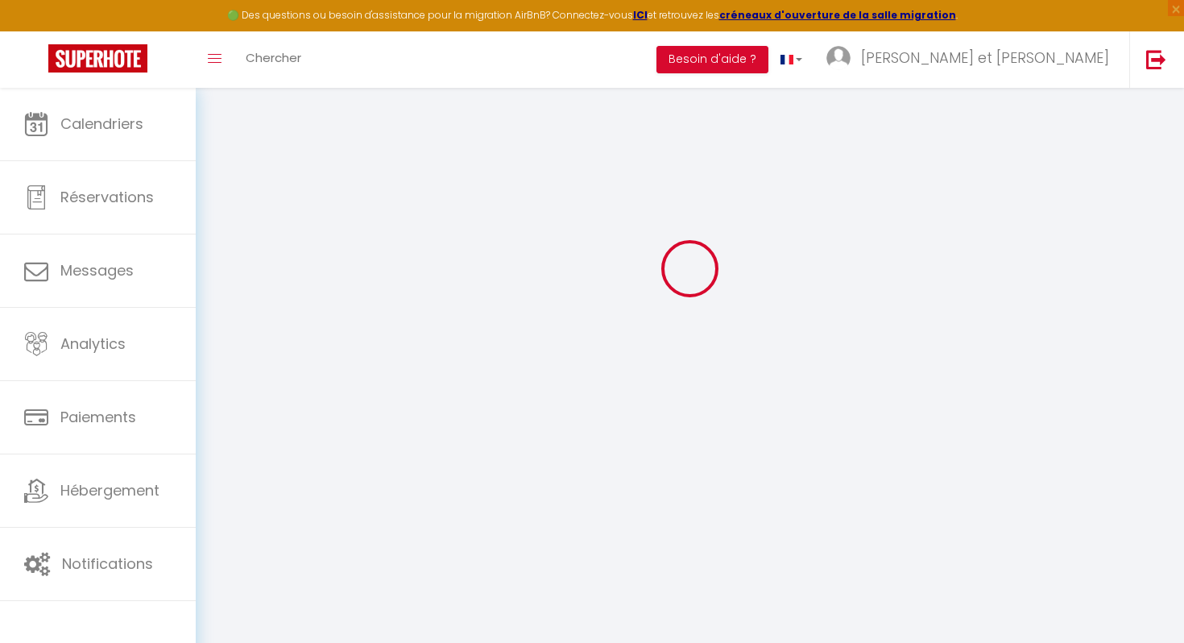
type input "[PERSON_NAME]"
type input "Sicaud"
type input "[EMAIL_ADDRESS][PERSON_NAME][DOMAIN_NAME]"
type textarea "[URL][DOMAIN_NAME]"
checkbox input "false"
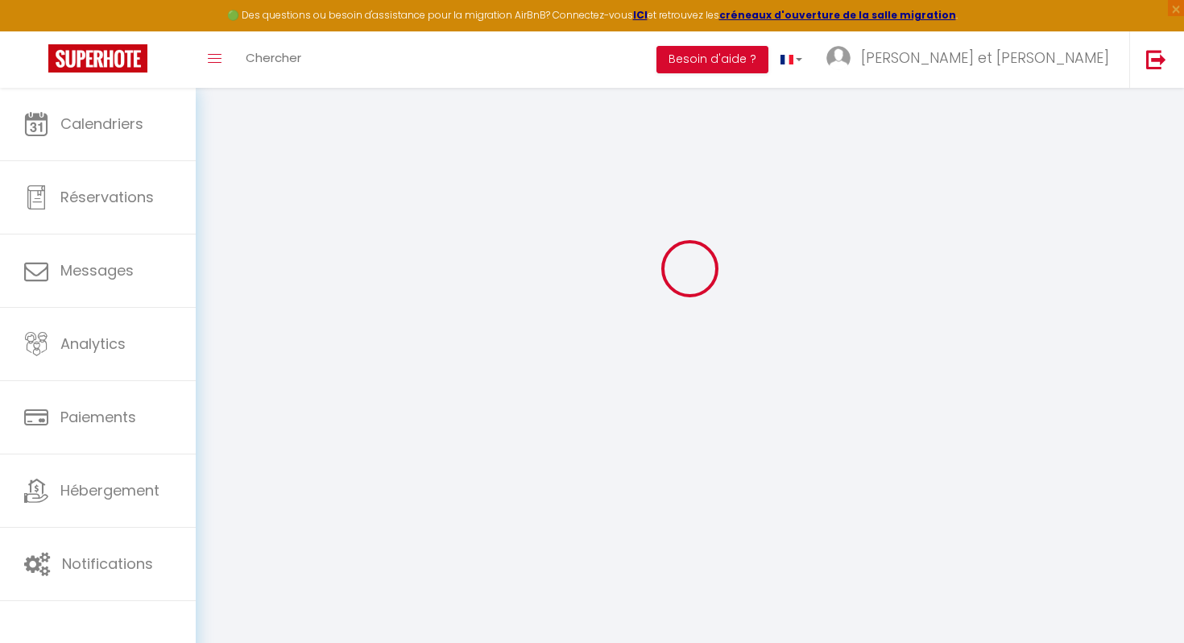
checkbox input "false"
checkbox input "true"
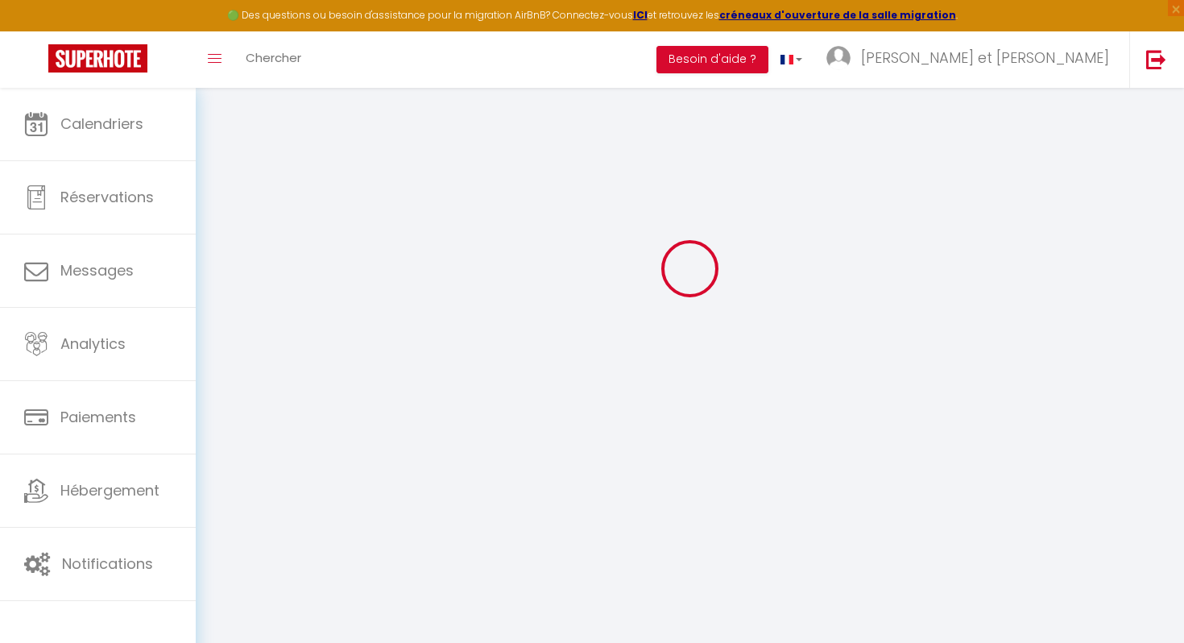
checkbox input "true"
checkbox input "false"
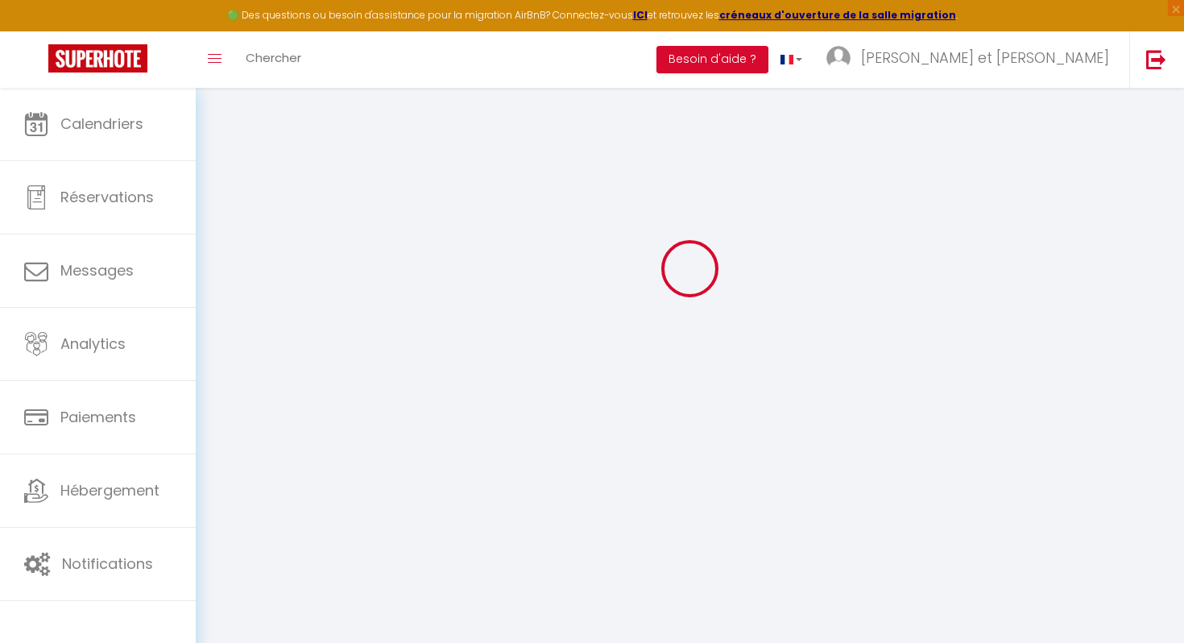
checkbox input "false"
select select
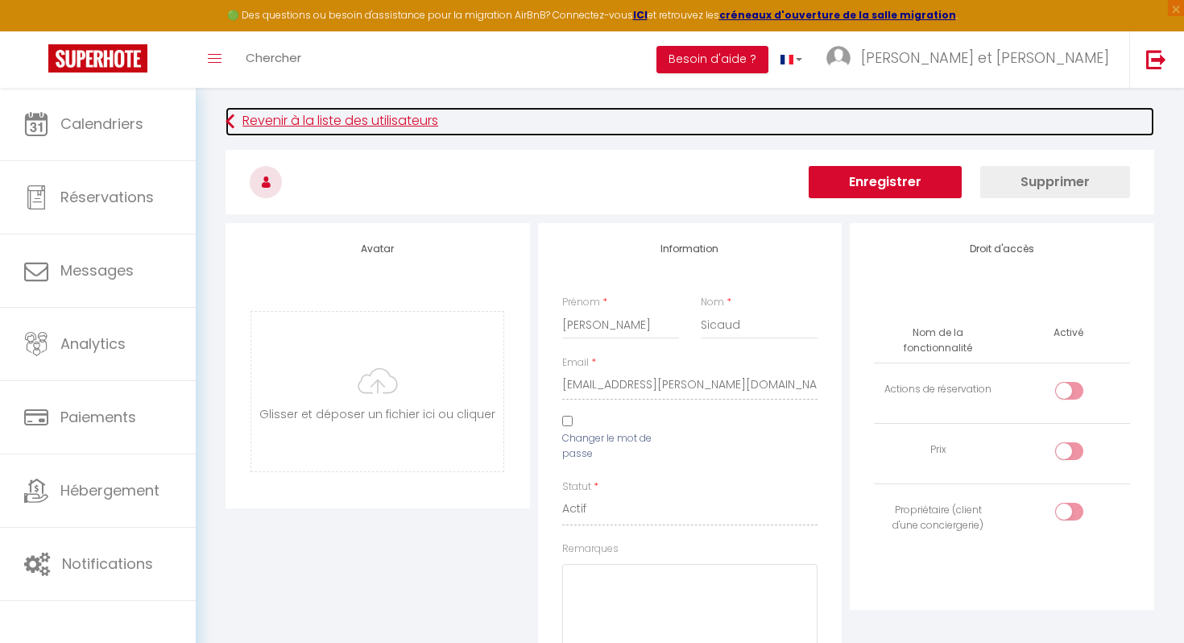
click at [471, 131] on link "Revenir à la liste des utilisateurs" at bounding box center [689, 121] width 928 height 29
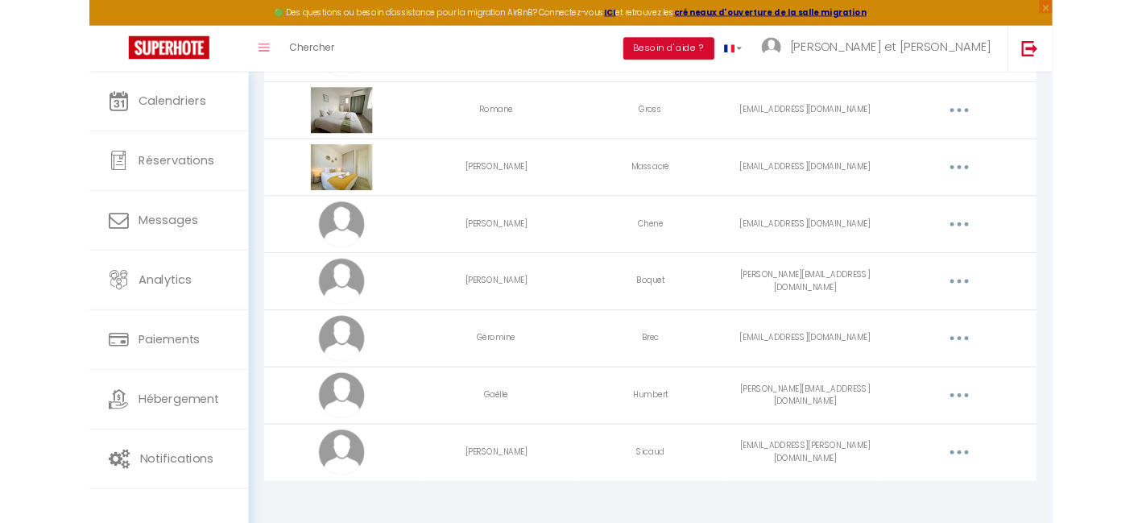
scroll to position [262, 0]
